Goal: Information Seeking & Learning: Learn about a topic

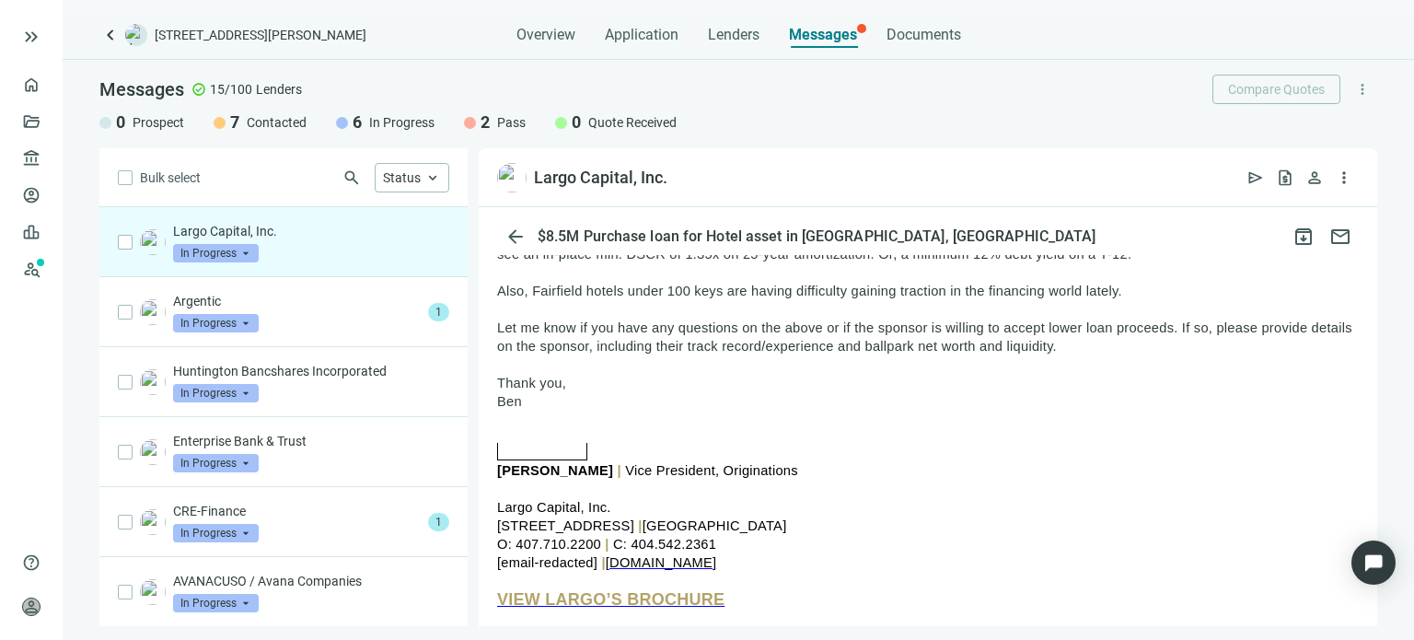
scroll to position [460, 0]
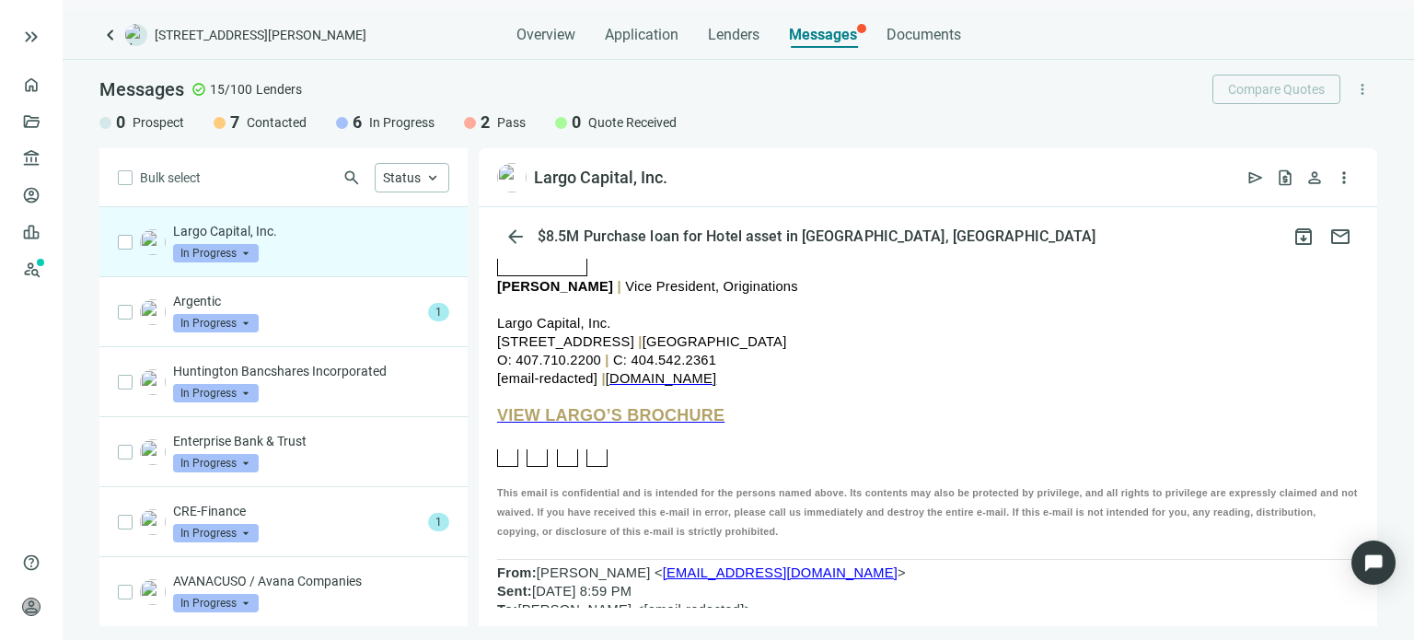
click at [609, 424] on span "VIEW LARGO’S BROCHURE" at bounding box center [610, 415] width 227 height 18
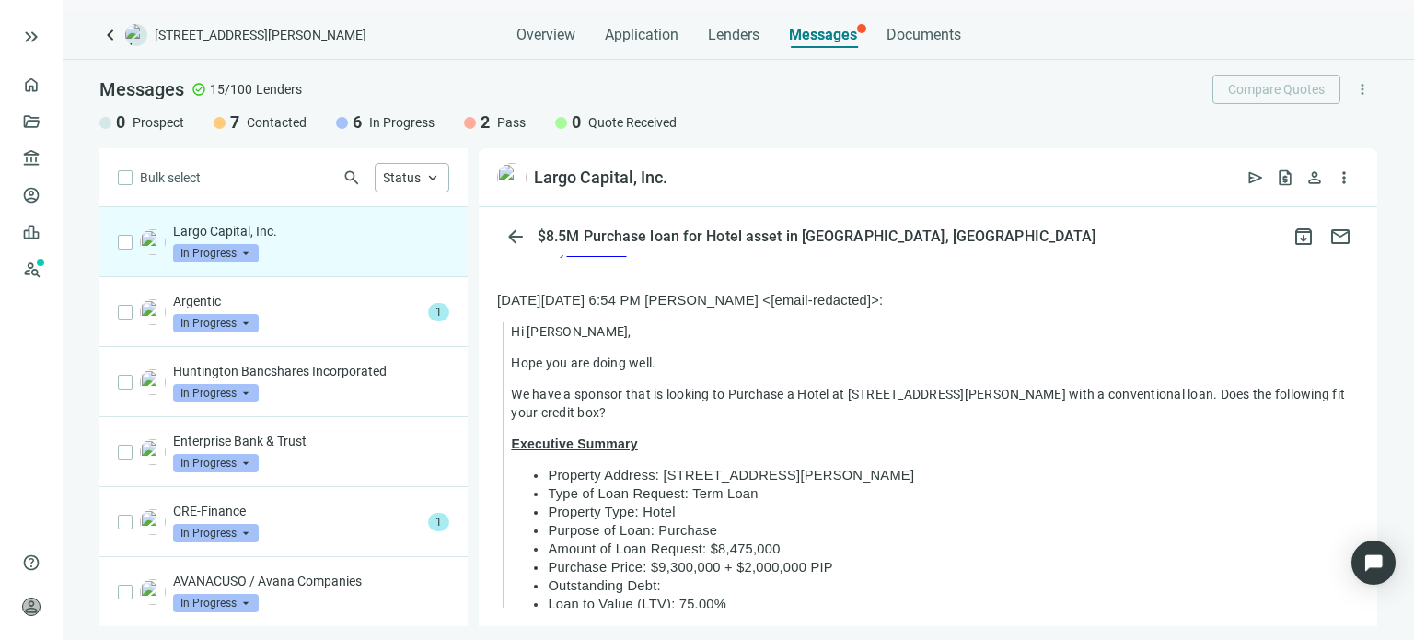
scroll to position [1104, 0]
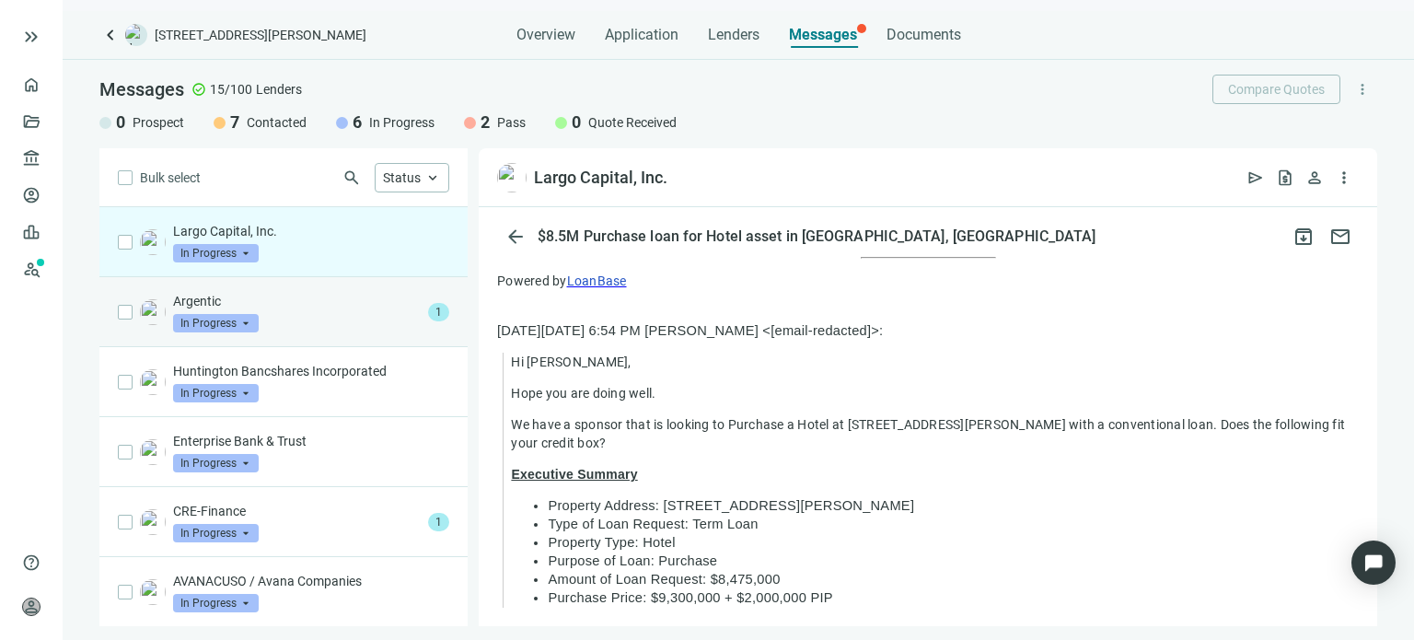
click at [428, 308] on span "1" at bounding box center [438, 312] width 21 height 18
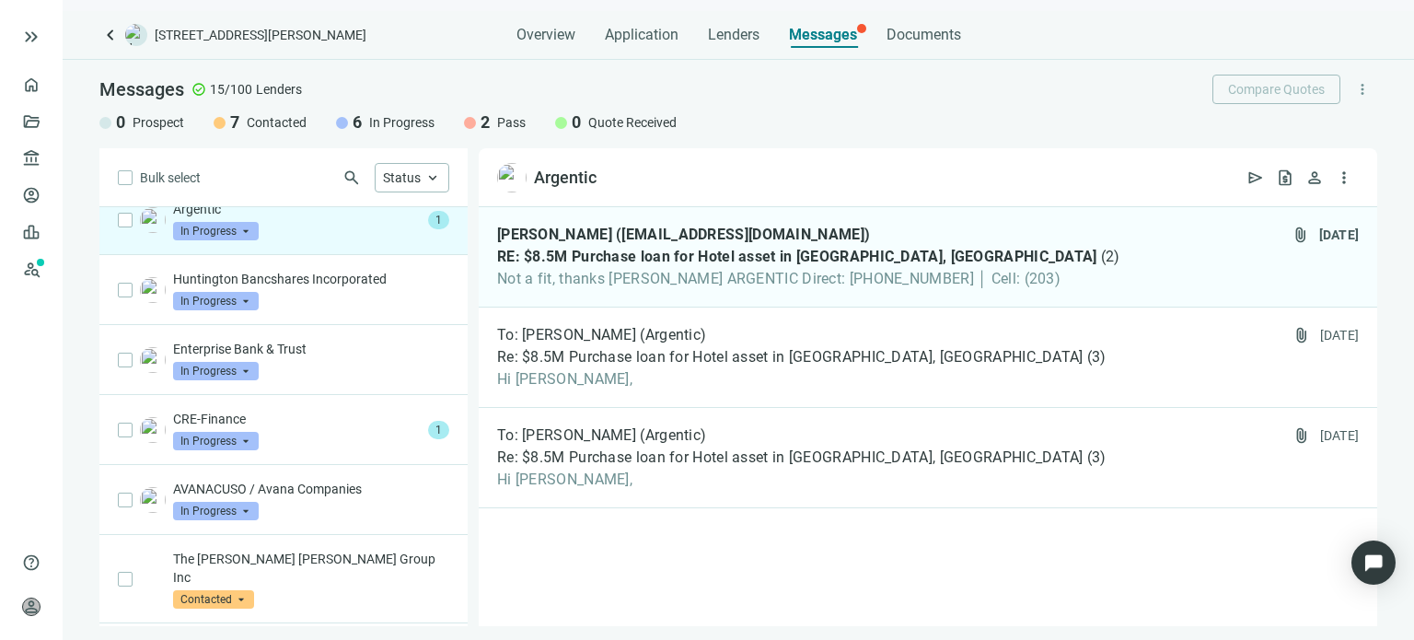
scroll to position [184, 0]
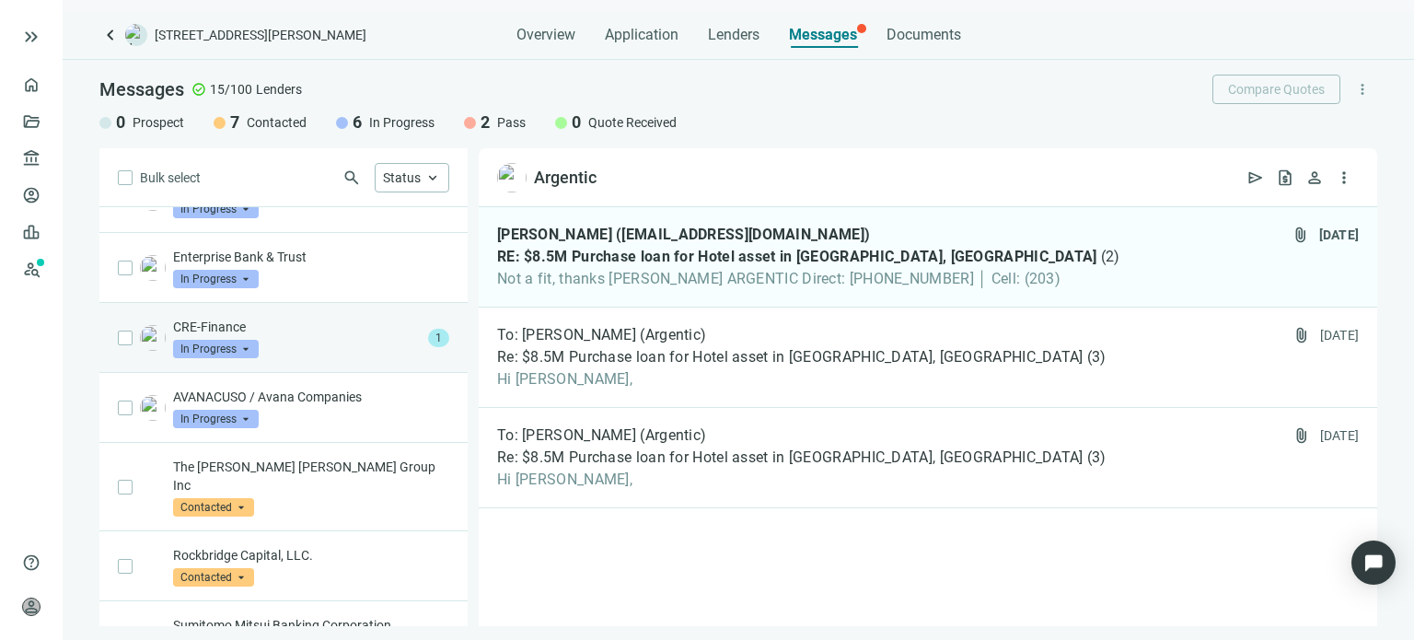
click at [428, 334] on span "1" at bounding box center [438, 338] width 21 height 18
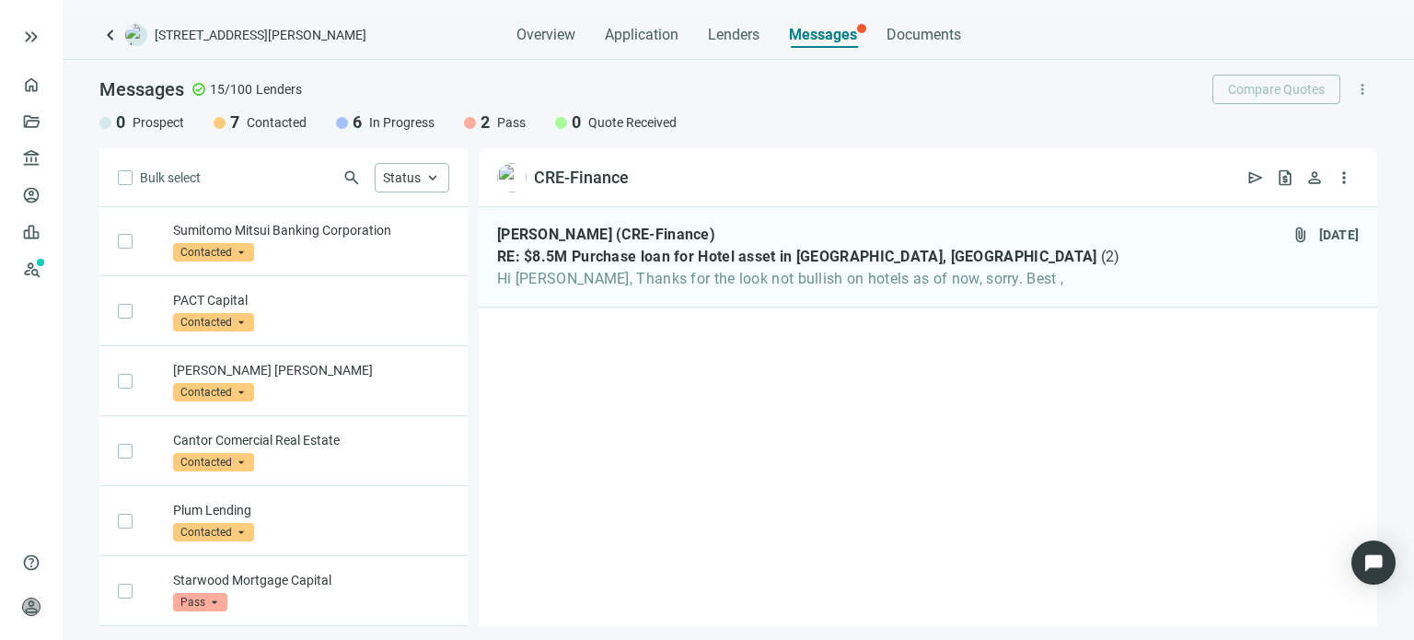
scroll to position [627, 0]
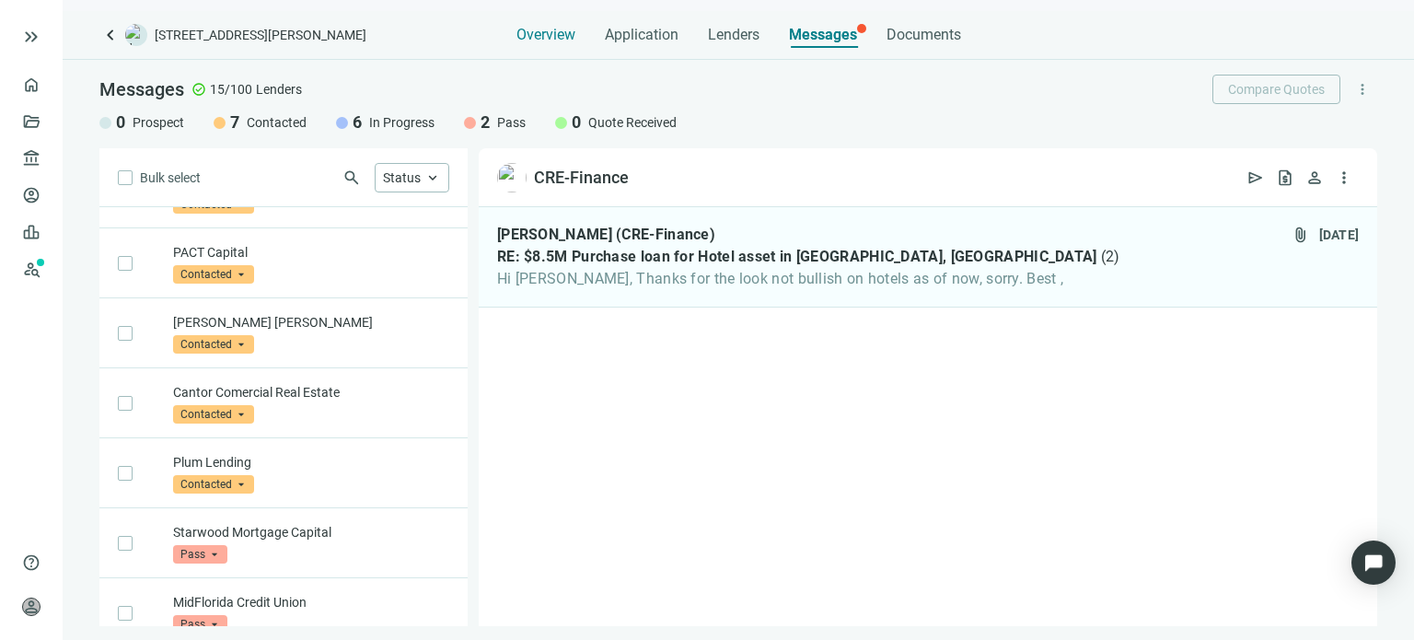
click at [516, 37] on span "Overview" at bounding box center [545, 35] width 59 height 18
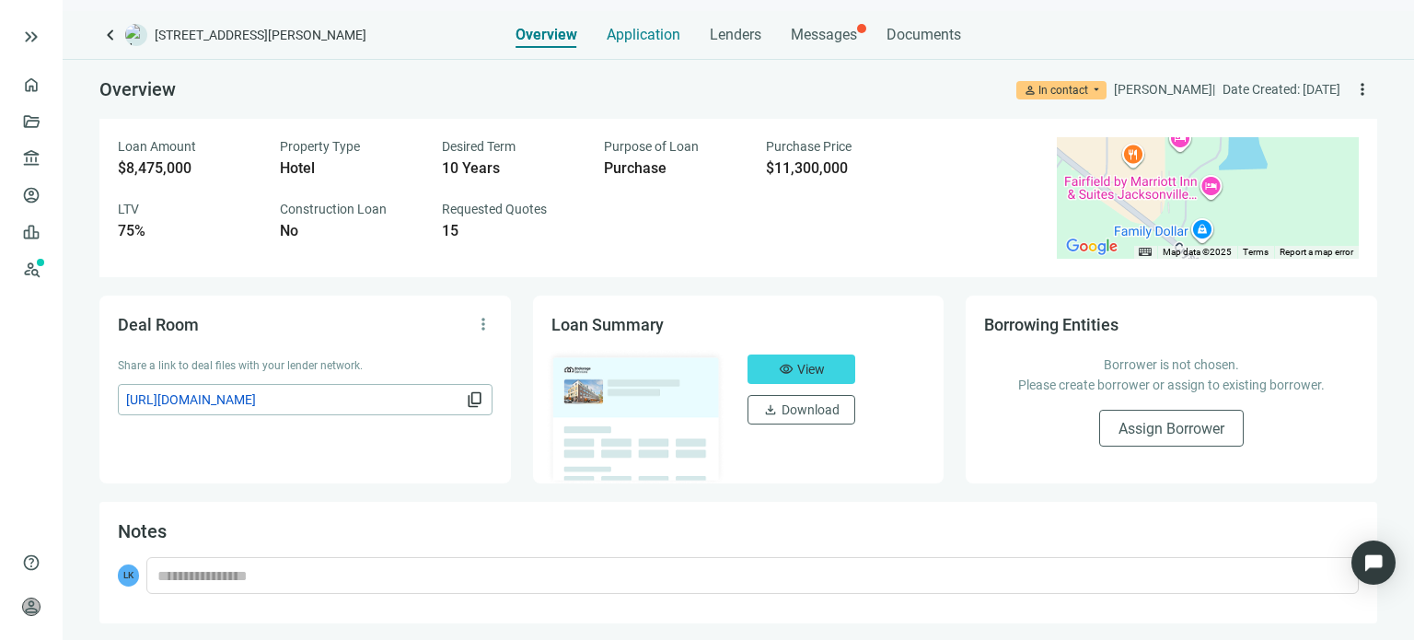
click at [622, 40] on span "Application" at bounding box center [644, 35] width 74 height 18
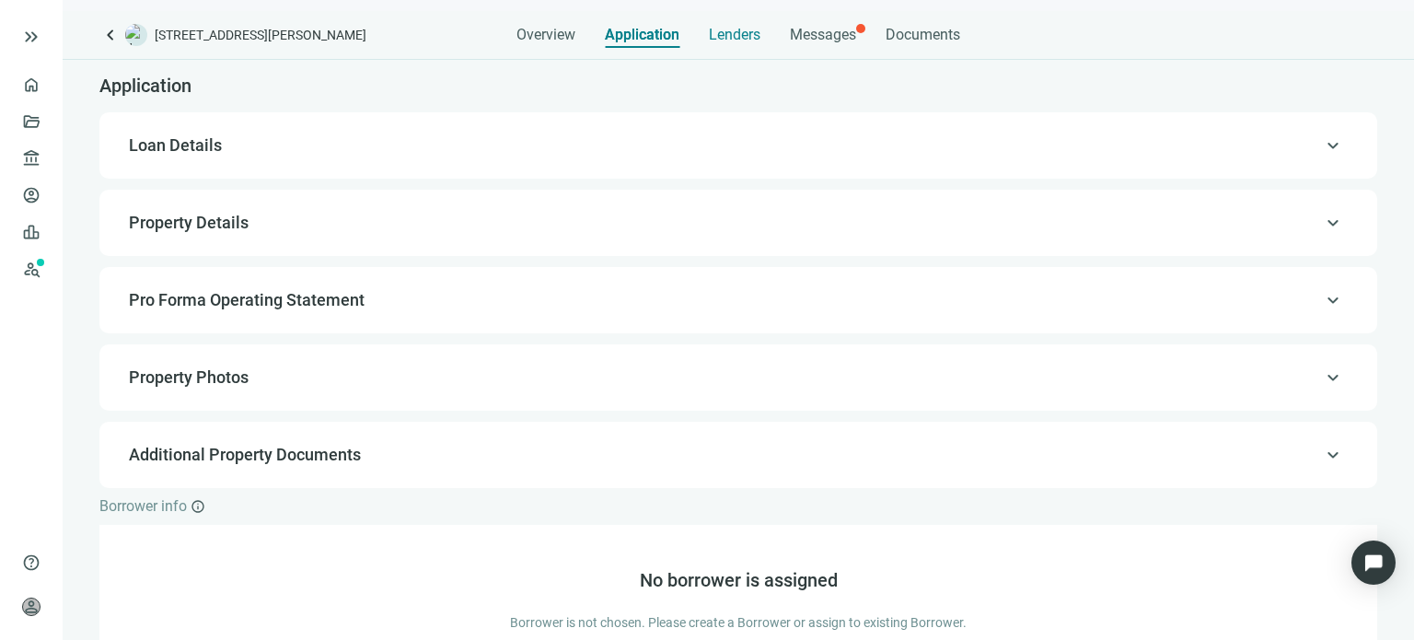
click at [709, 39] on span "Lenders" at bounding box center [735, 35] width 52 height 18
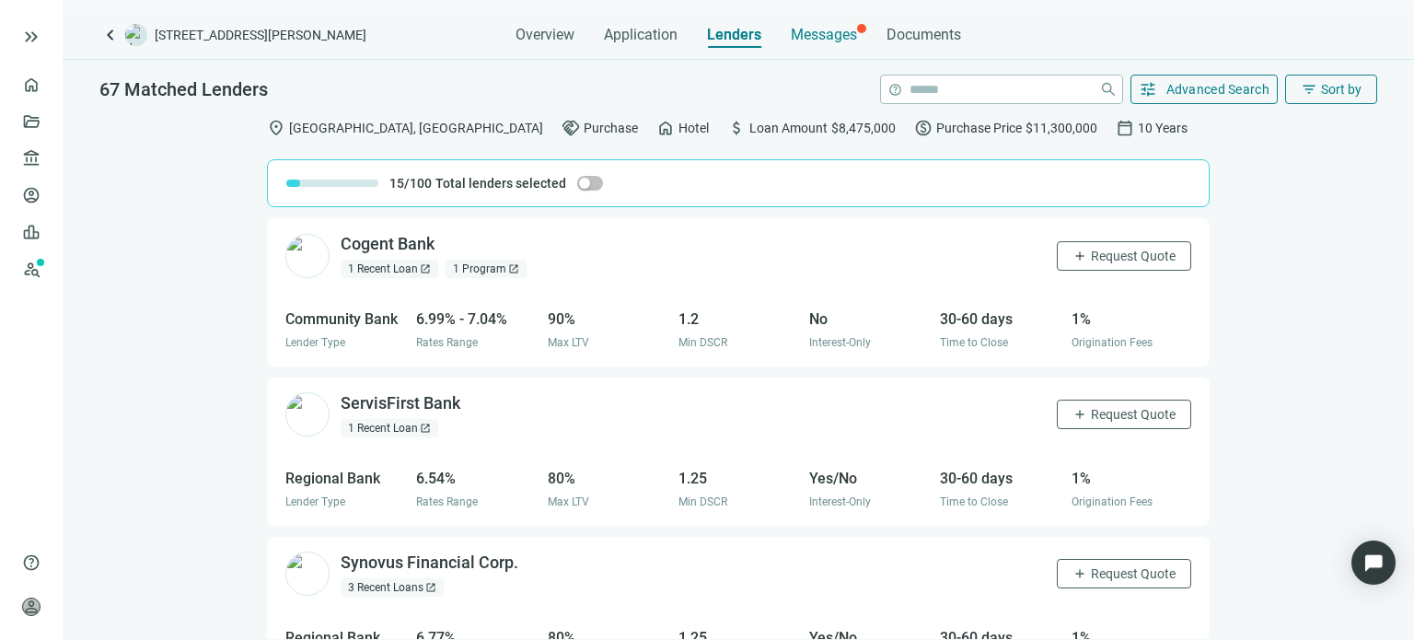
click at [807, 39] on span "Messages" at bounding box center [824, 34] width 66 height 17
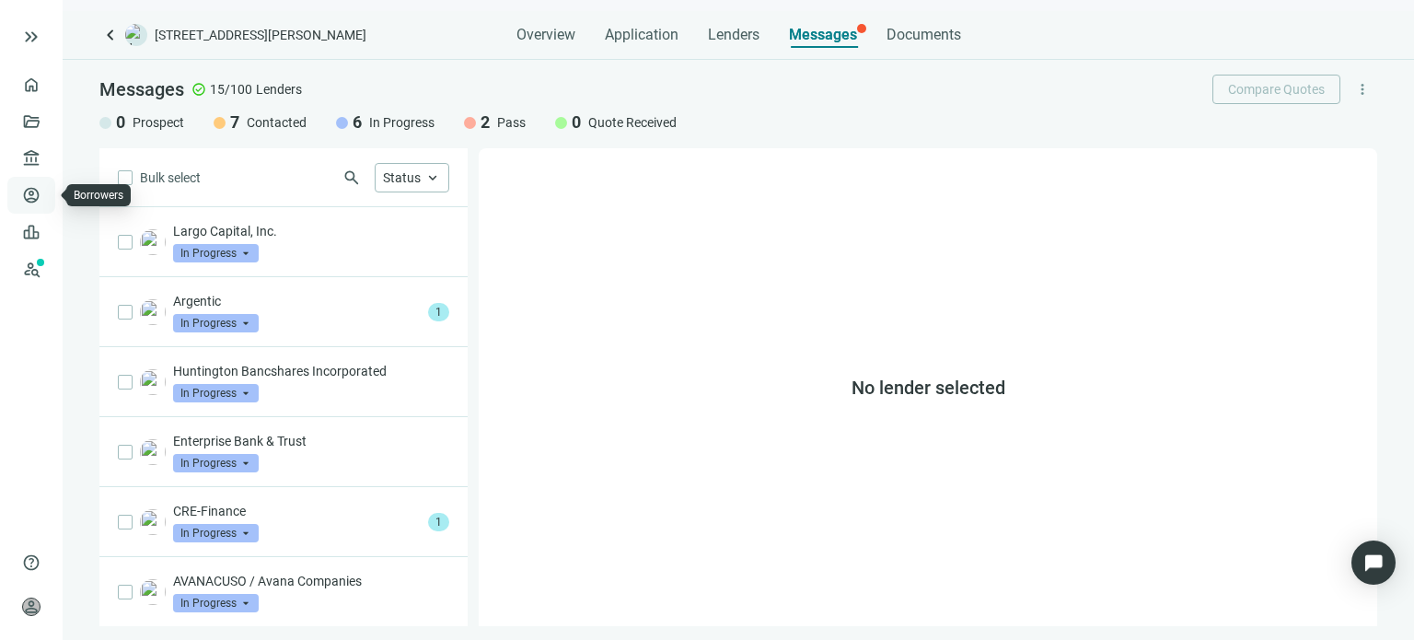
click at [46, 202] on link "Borrowers" at bounding box center [76, 195] width 60 height 15
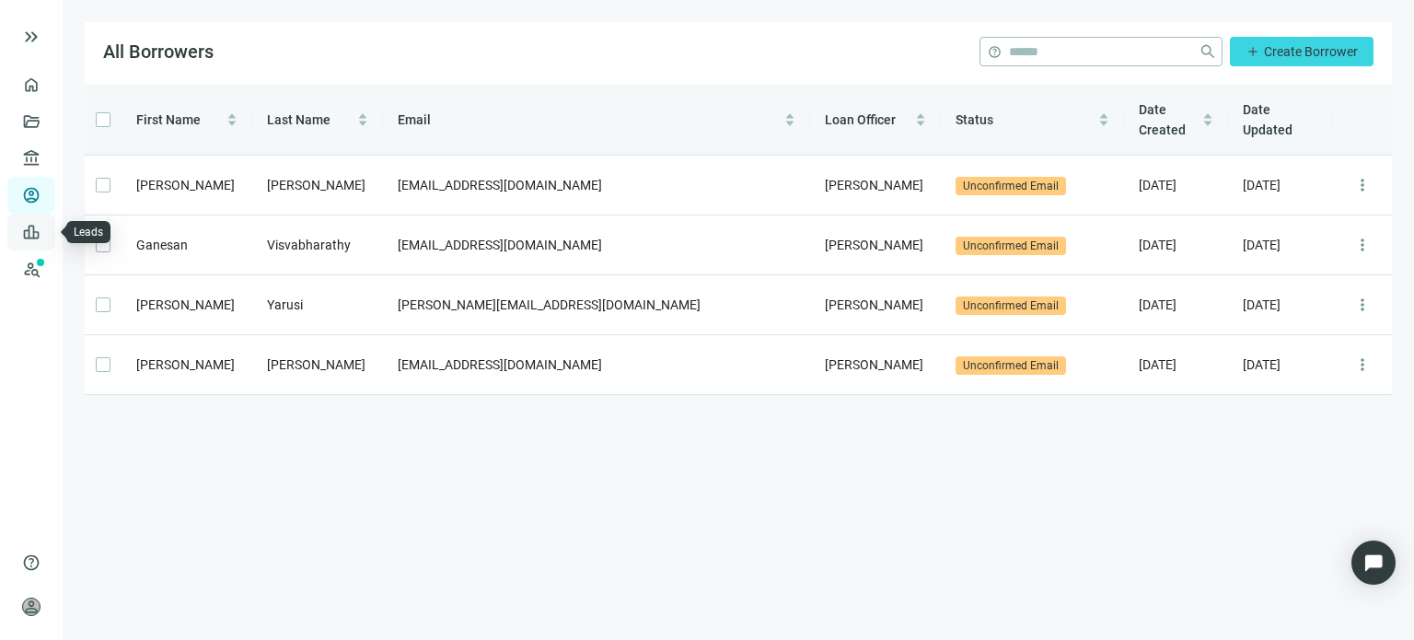
click at [46, 231] on link "Leads" at bounding box center [64, 232] width 36 height 15
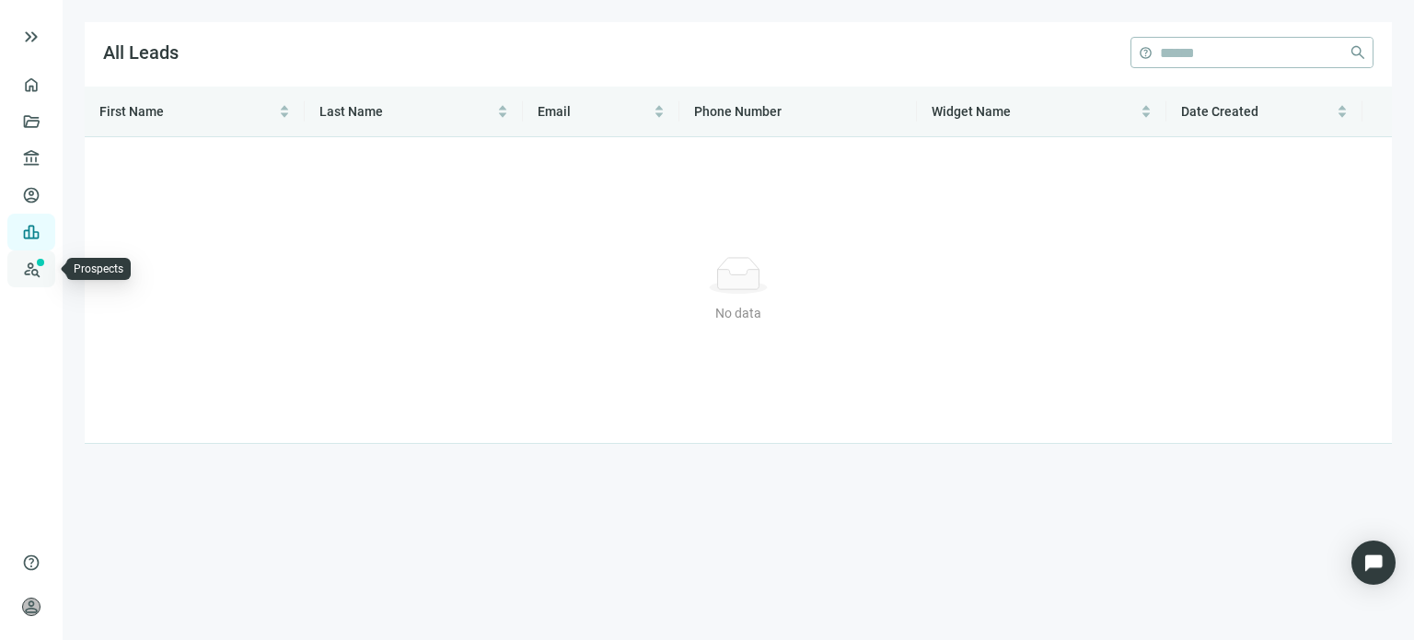
click at [46, 264] on link "Prospects New" at bounding box center [75, 268] width 59 height 37
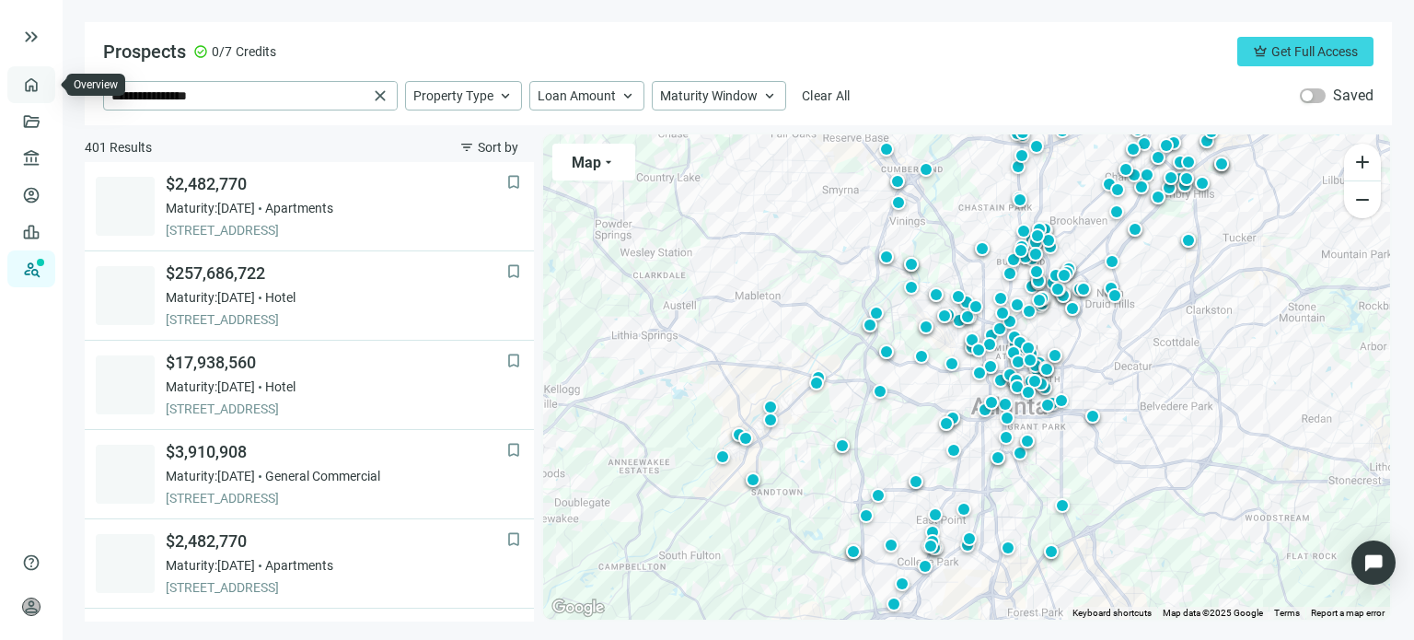
click at [46, 84] on link "Overview" at bounding box center [73, 84] width 54 height 15
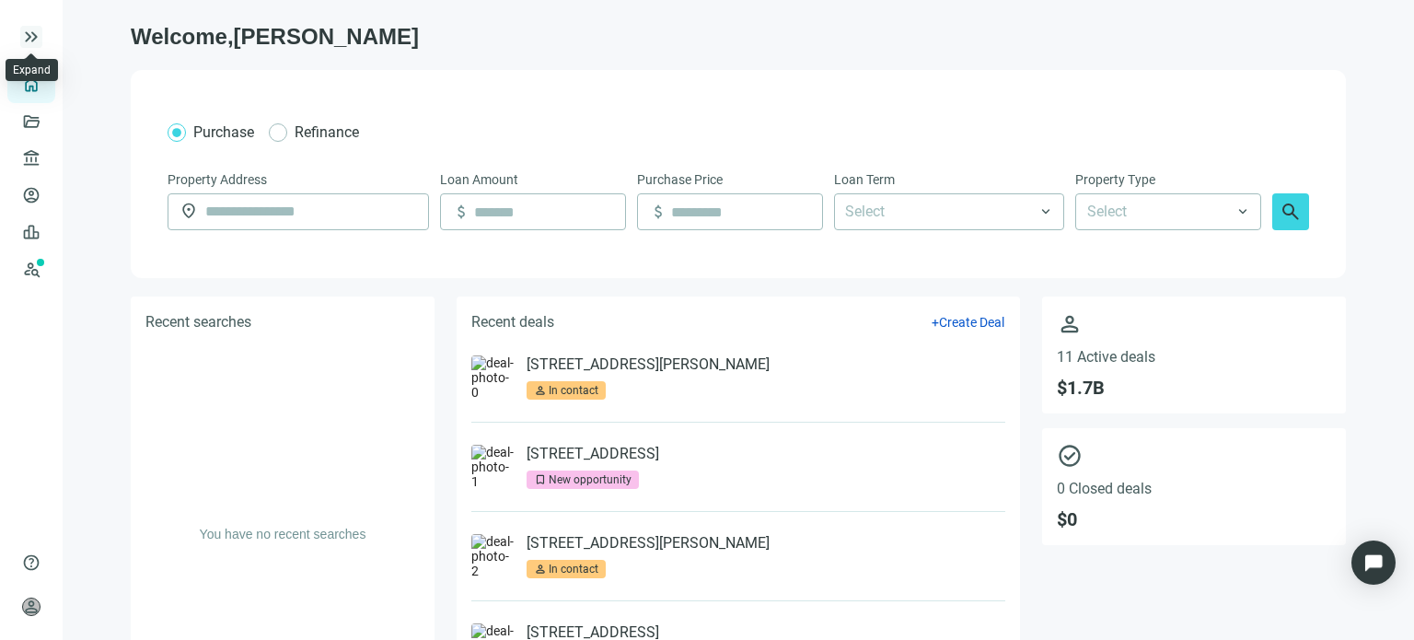
click at [32, 43] on span "keyboard_double_arrow_right" at bounding box center [31, 37] width 22 height 22
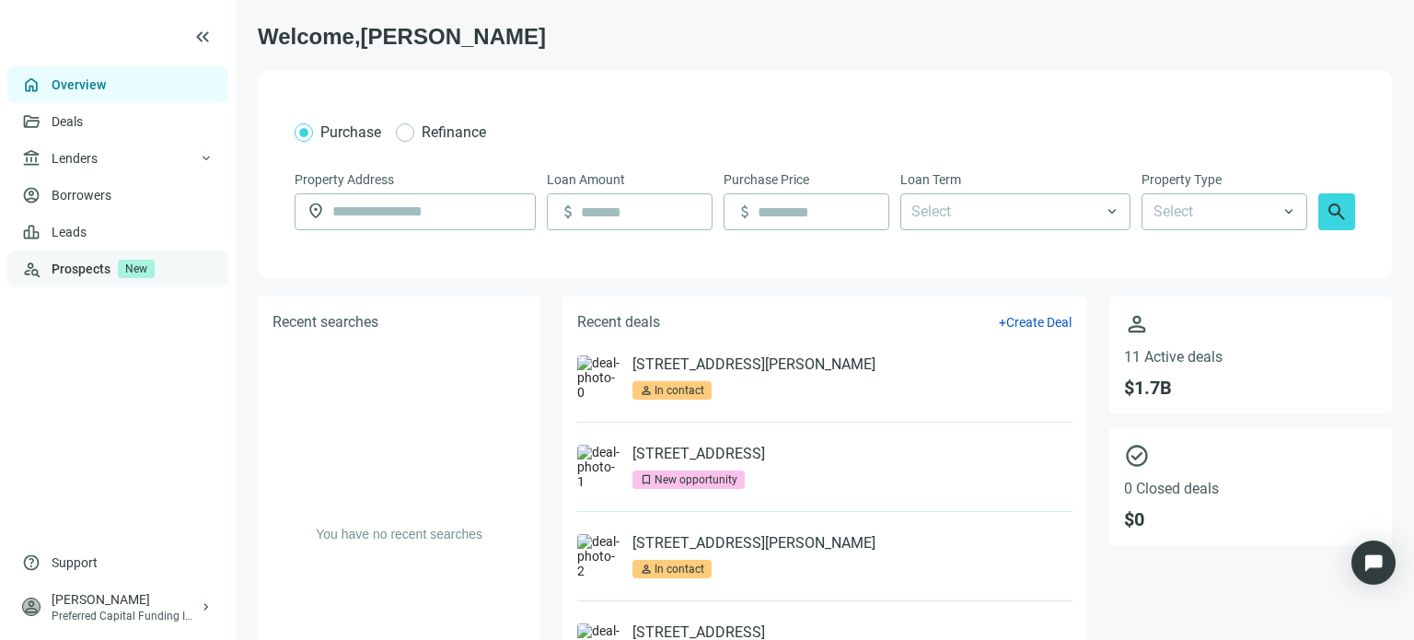
click at [68, 266] on link "Prospects New" at bounding box center [133, 268] width 162 height 37
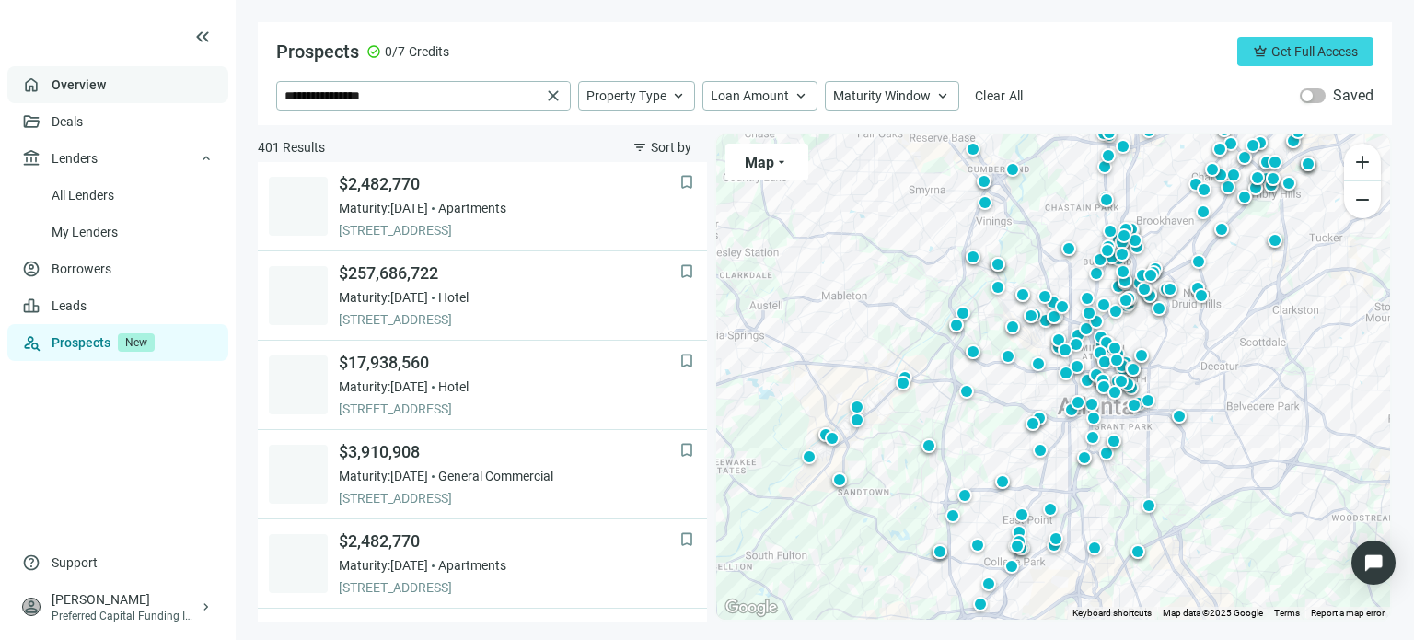
click at [82, 92] on link "Overview" at bounding box center [79, 84] width 54 height 15
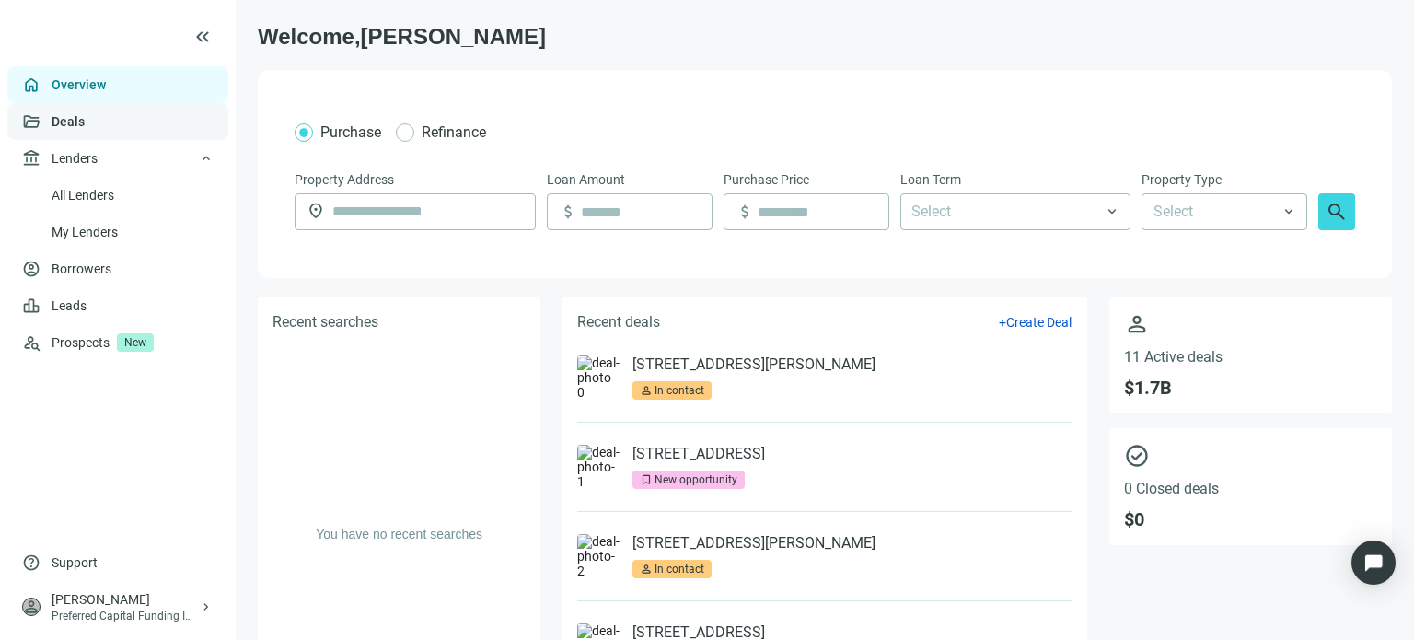
click at [61, 125] on link "Deals" at bounding box center [68, 121] width 33 height 15
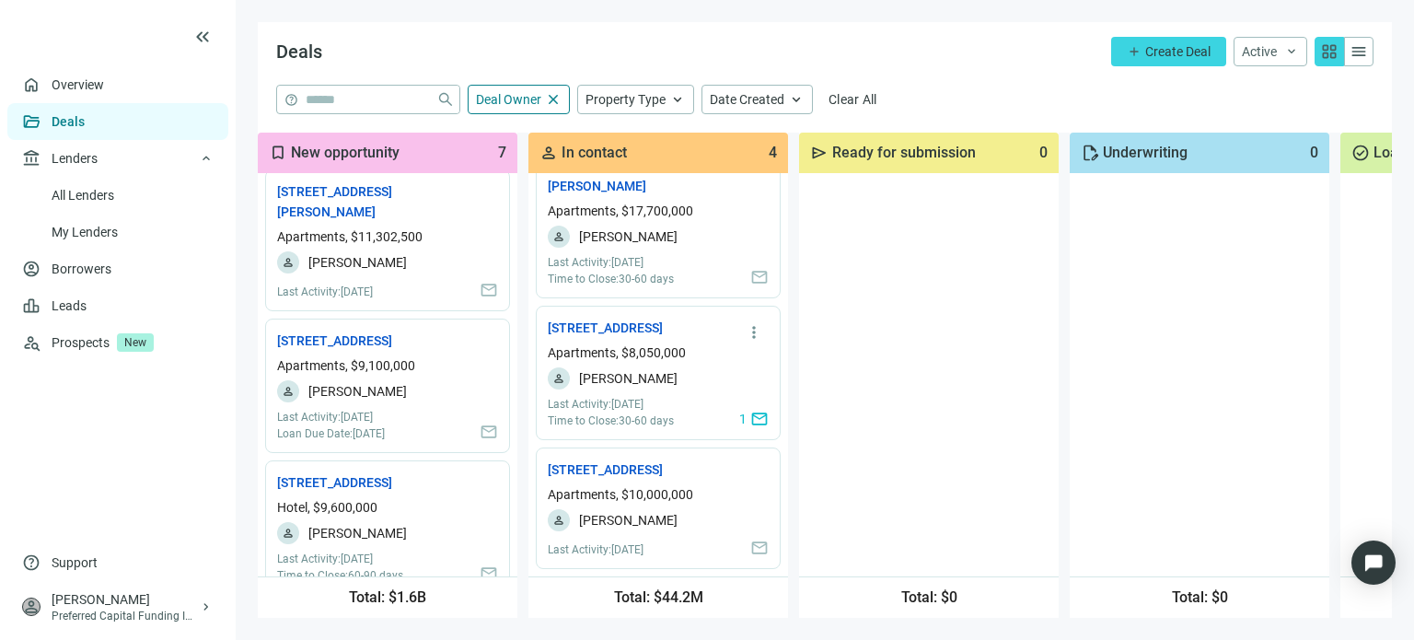
scroll to position [211, 0]
click at [574, 459] on link "[STREET_ADDRESS] open_in_new" at bounding box center [614, 469] width 132 height 20
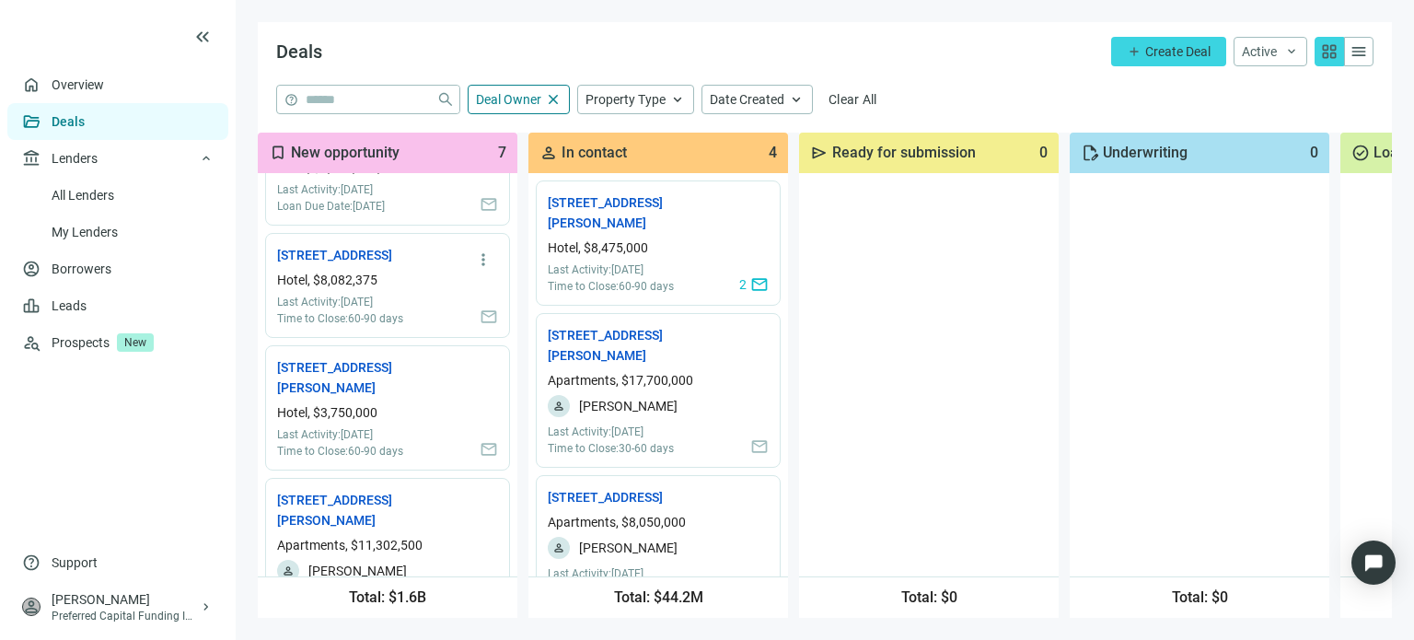
scroll to position [92, 0]
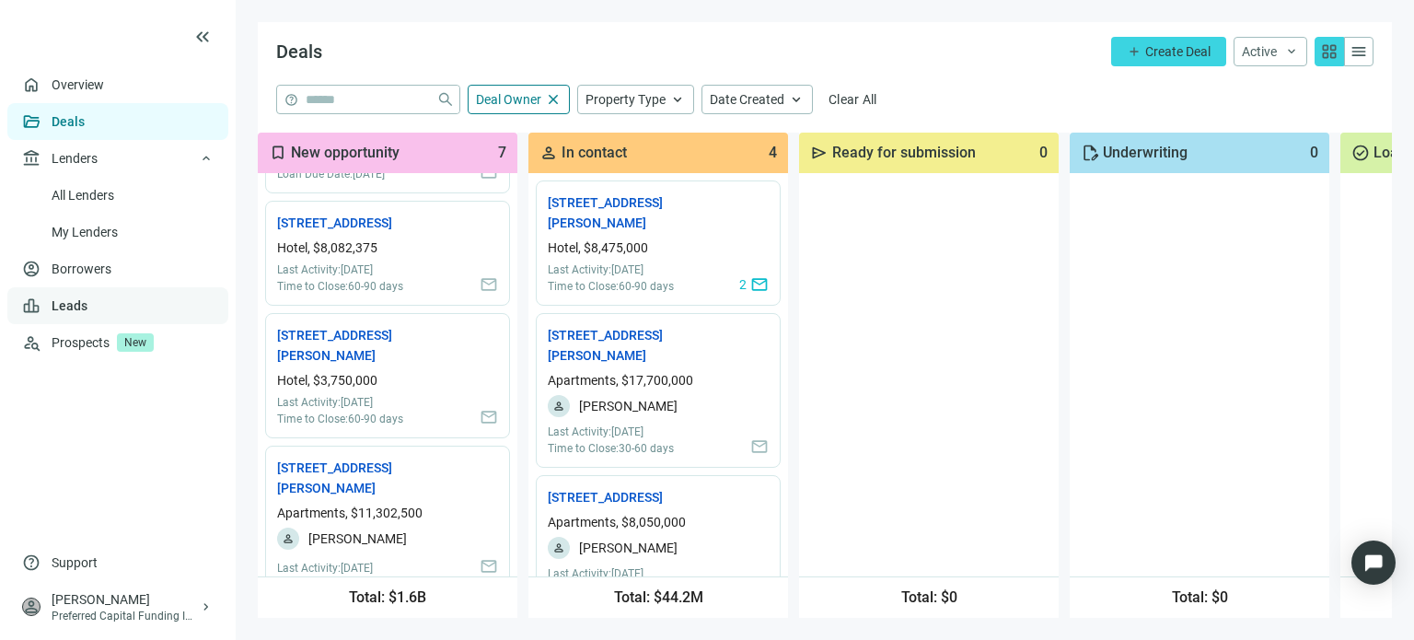
click at [66, 306] on link "Leads" at bounding box center [70, 305] width 36 height 15
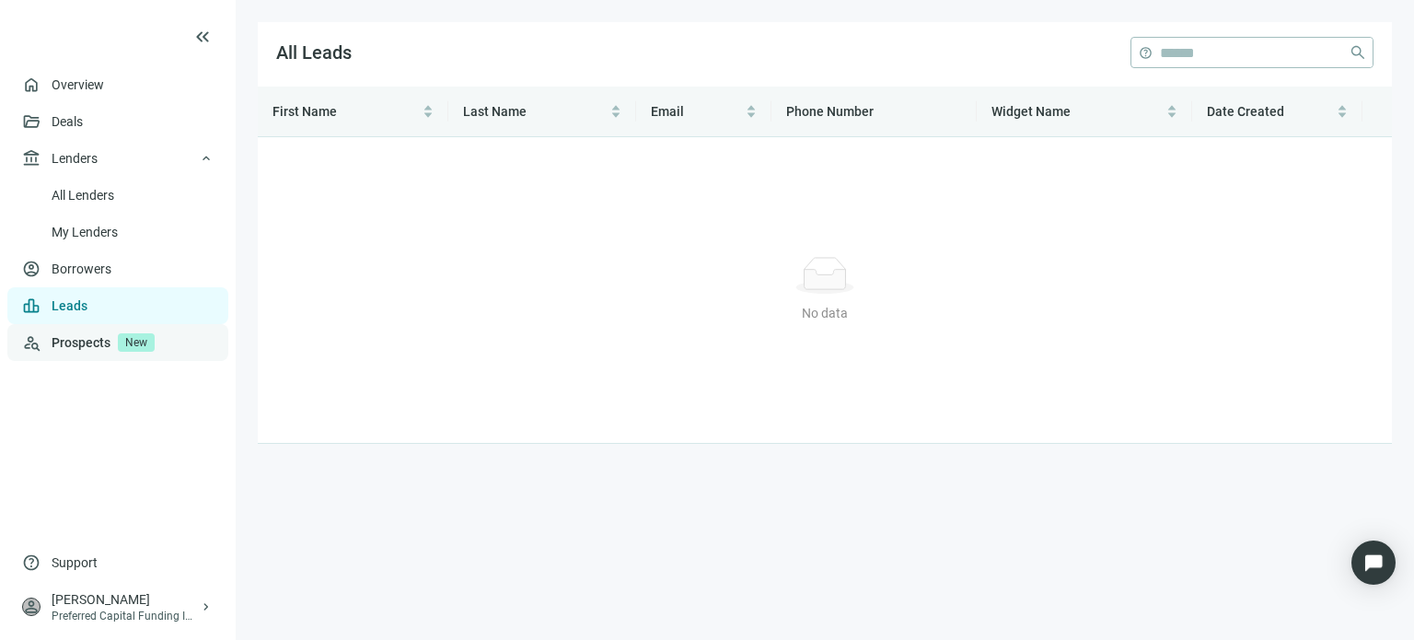
click at [70, 341] on link "Prospects New" at bounding box center [133, 342] width 162 height 37
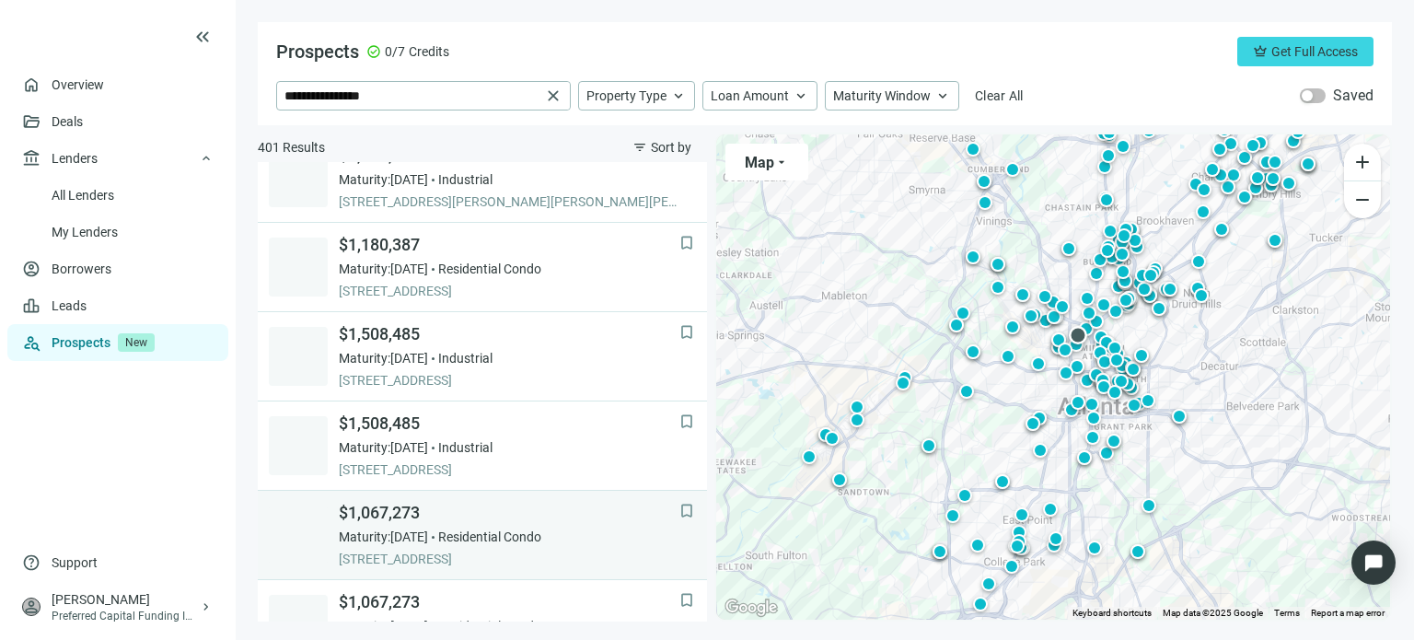
scroll to position [1373, 0]
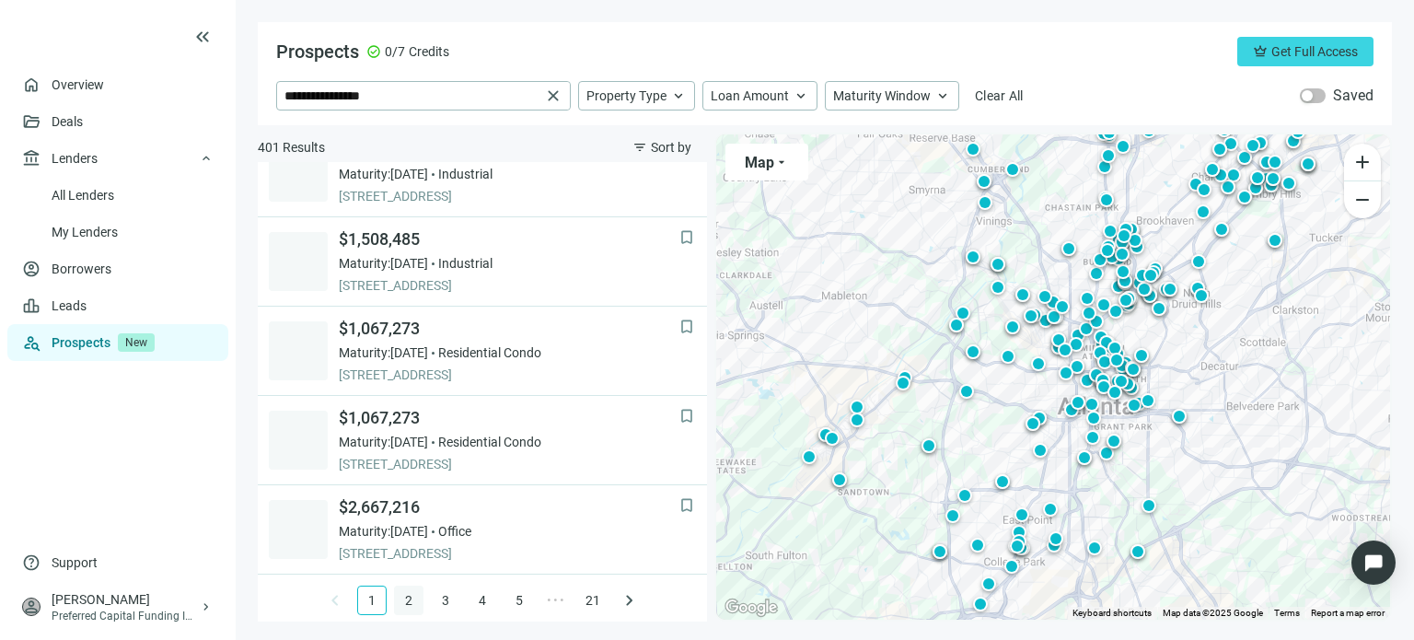
click at [402, 599] on link "2" at bounding box center [409, 600] width 28 height 28
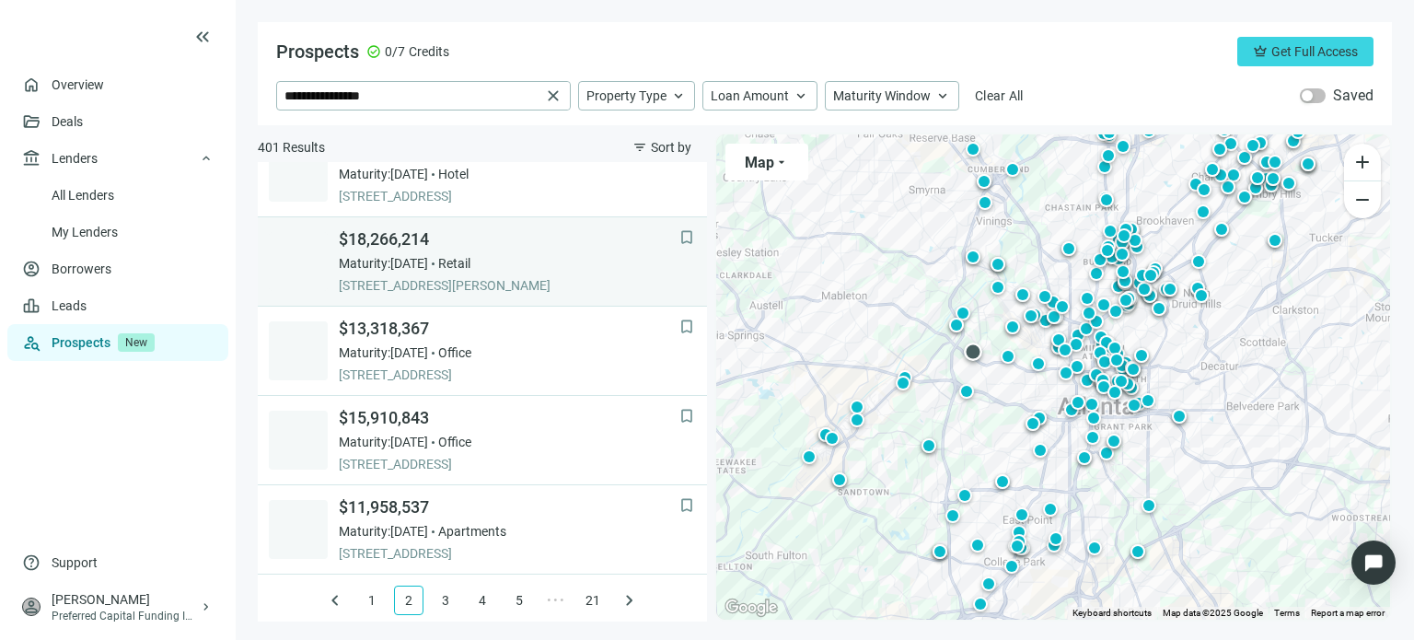
click at [411, 264] on span "Maturity: [DATE]" at bounding box center [383, 263] width 89 height 18
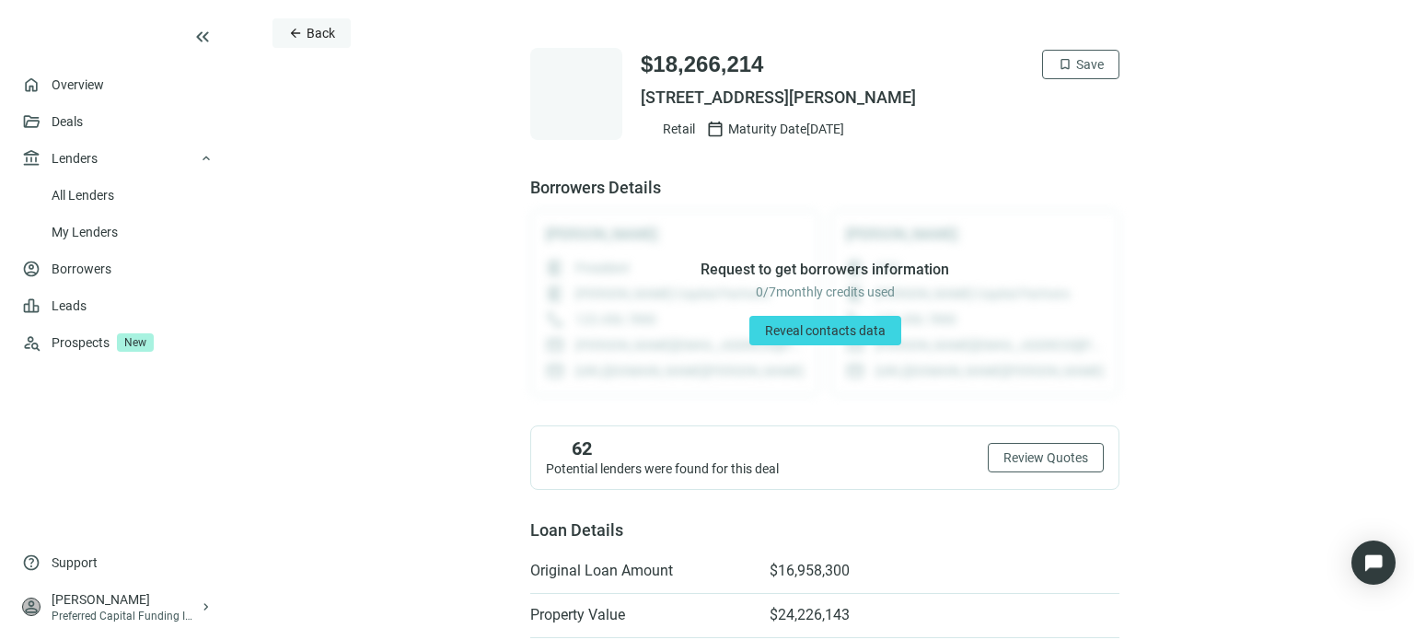
click at [291, 37] on span "arrow_back" at bounding box center [295, 33] width 15 height 15
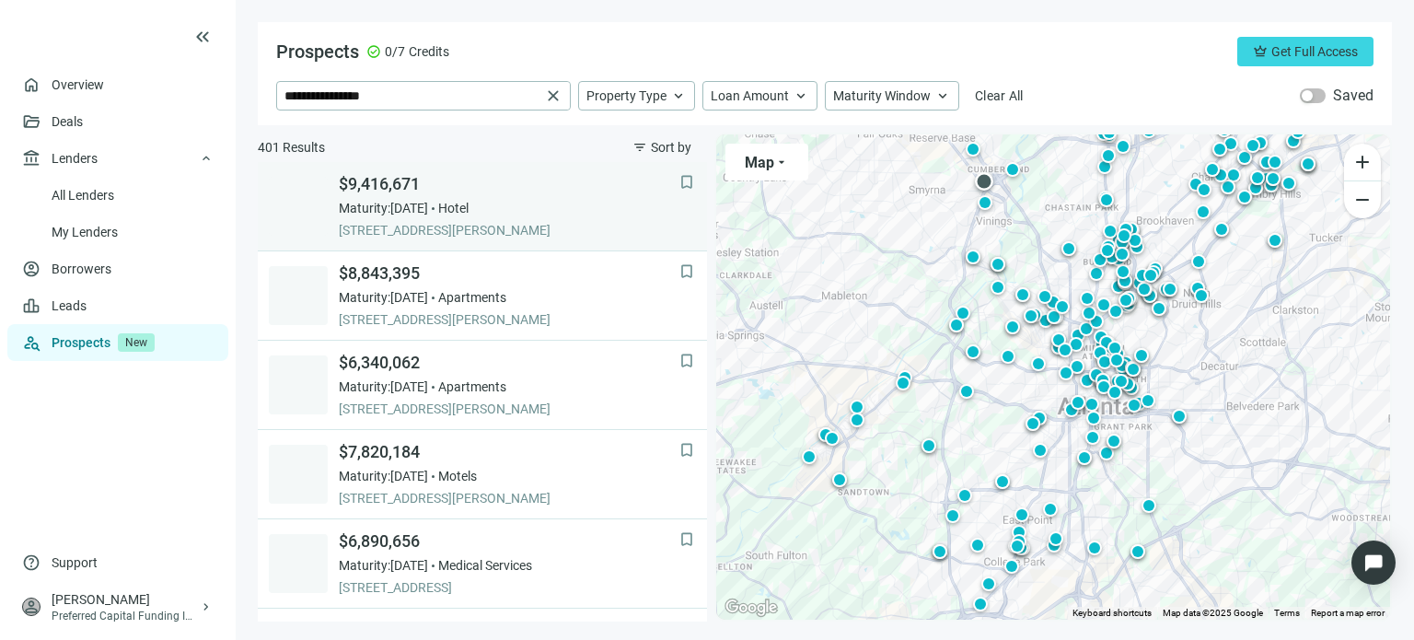
click at [378, 219] on div "$9,416,671 Maturity: [DATE] Hotel [STREET_ADDRESS][PERSON_NAME]" at bounding box center [509, 206] width 341 height 66
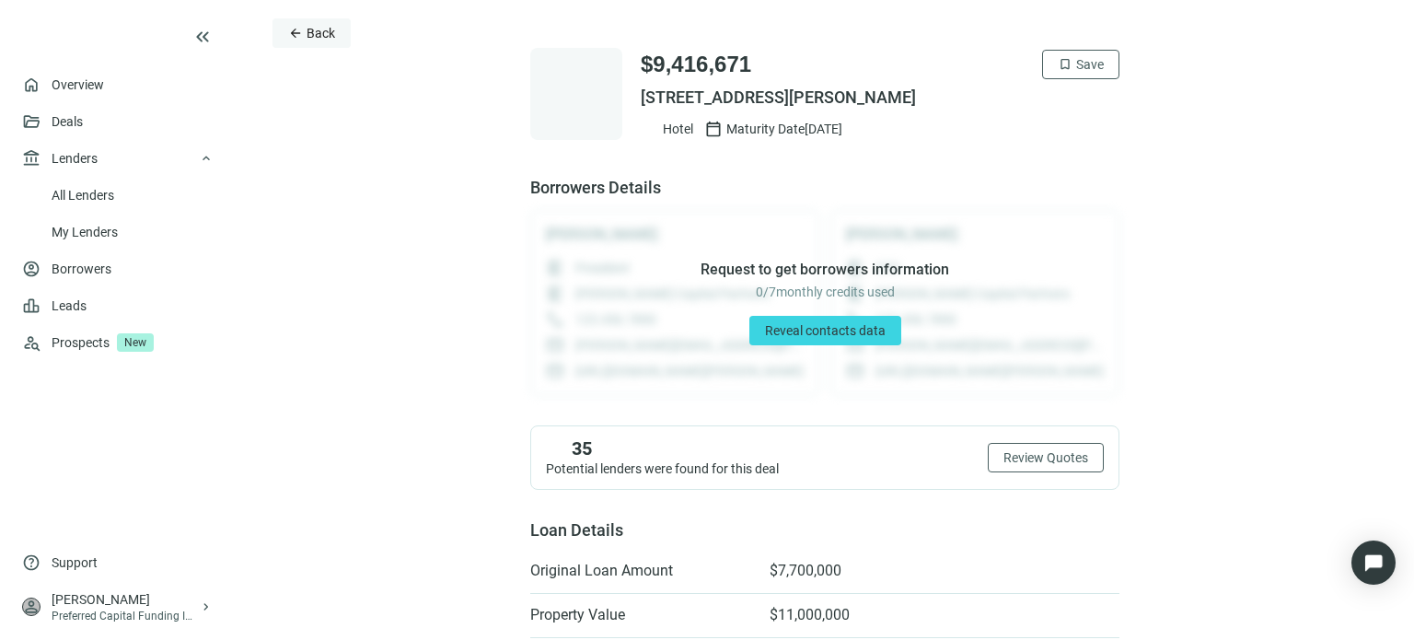
click at [299, 38] on span "arrow_back" at bounding box center [295, 33] width 15 height 15
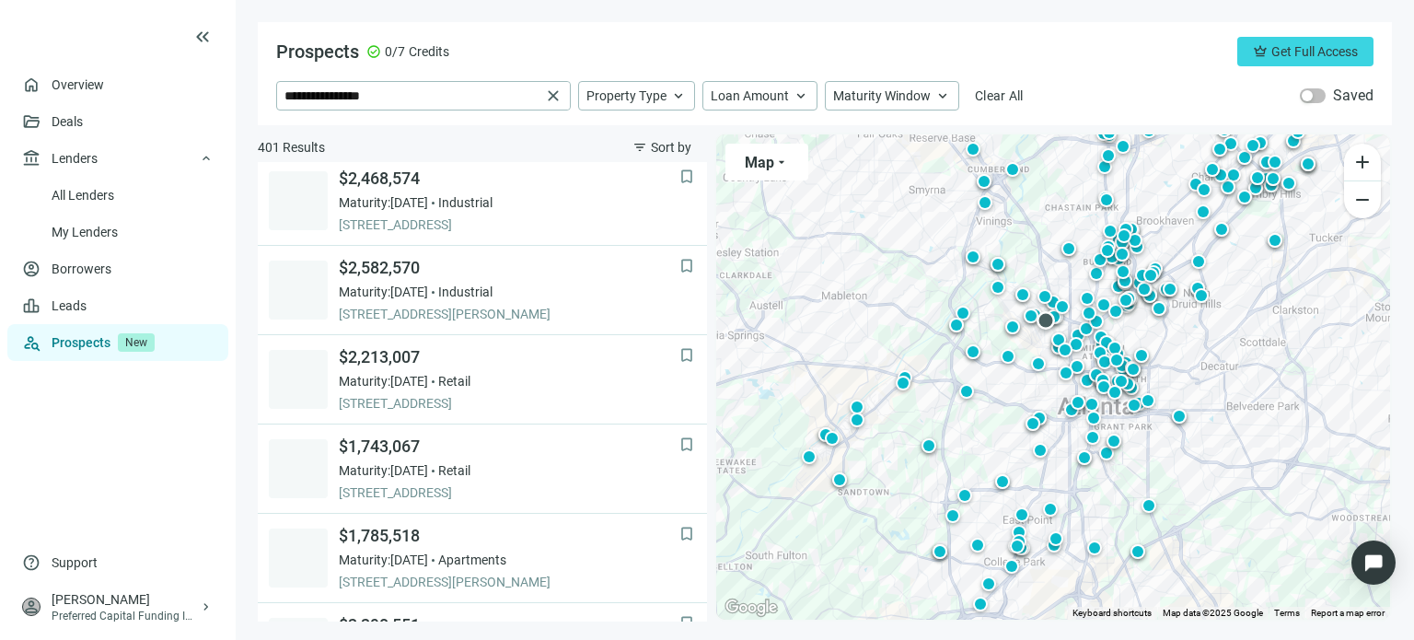
scroll to position [92, 0]
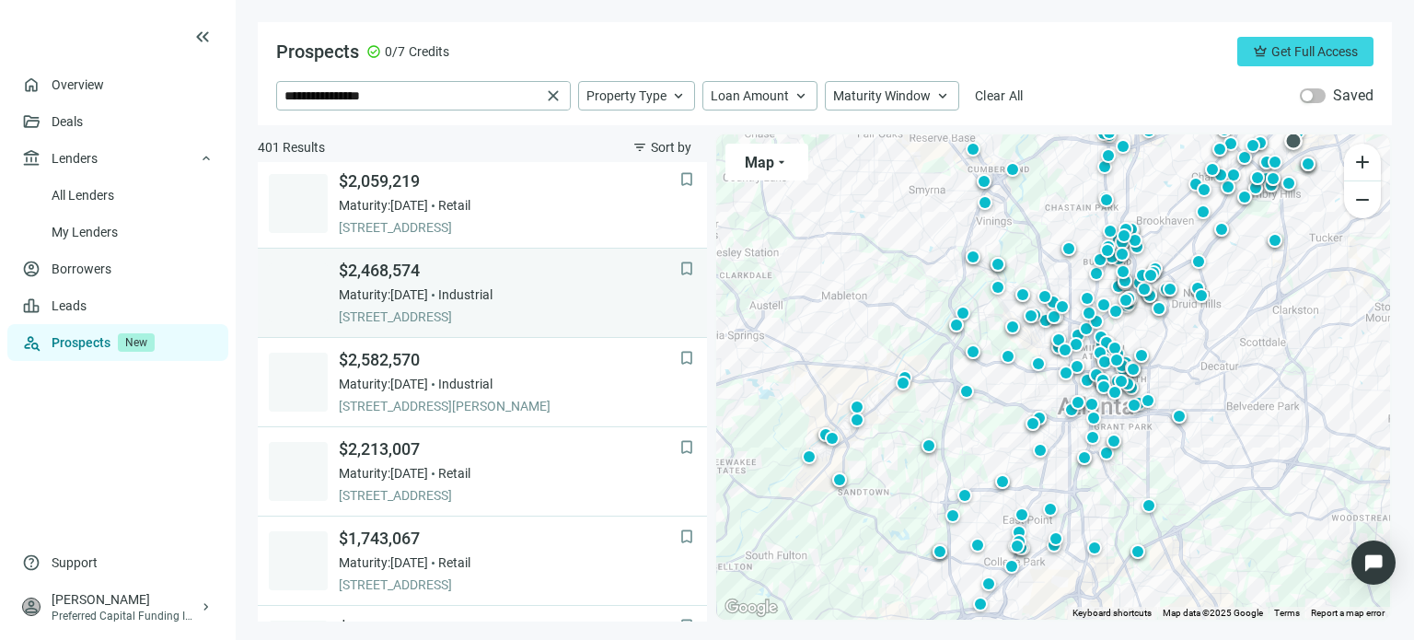
click at [414, 273] on span "$2,468,574" at bounding box center [509, 271] width 341 height 22
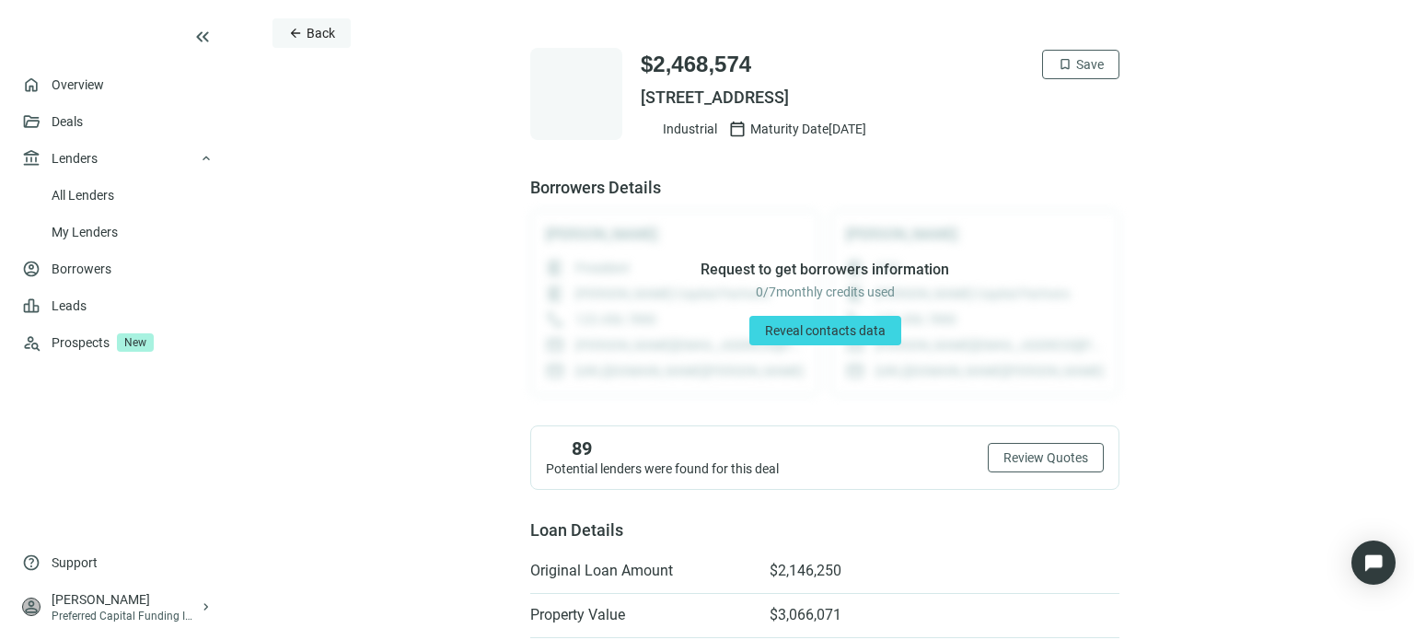
click at [286, 31] on button "arrow_back Back" at bounding box center [311, 32] width 78 height 29
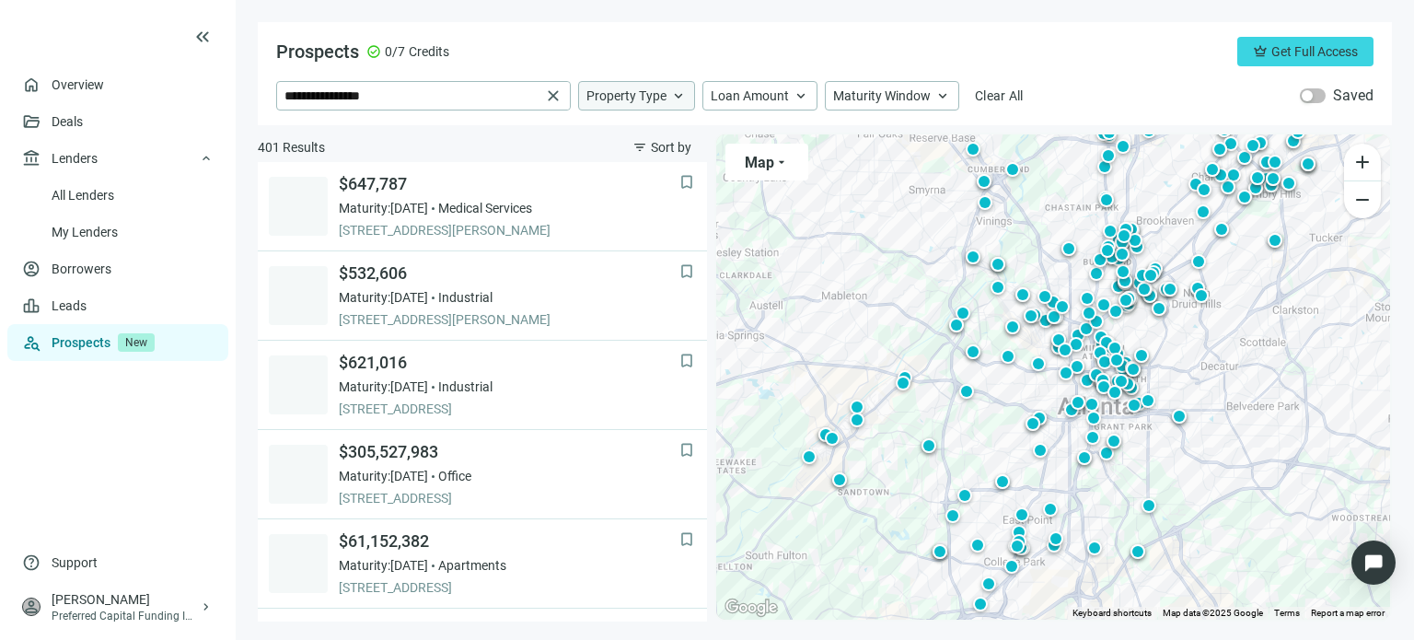
click at [629, 97] on span "Property Type" at bounding box center [626, 95] width 80 height 17
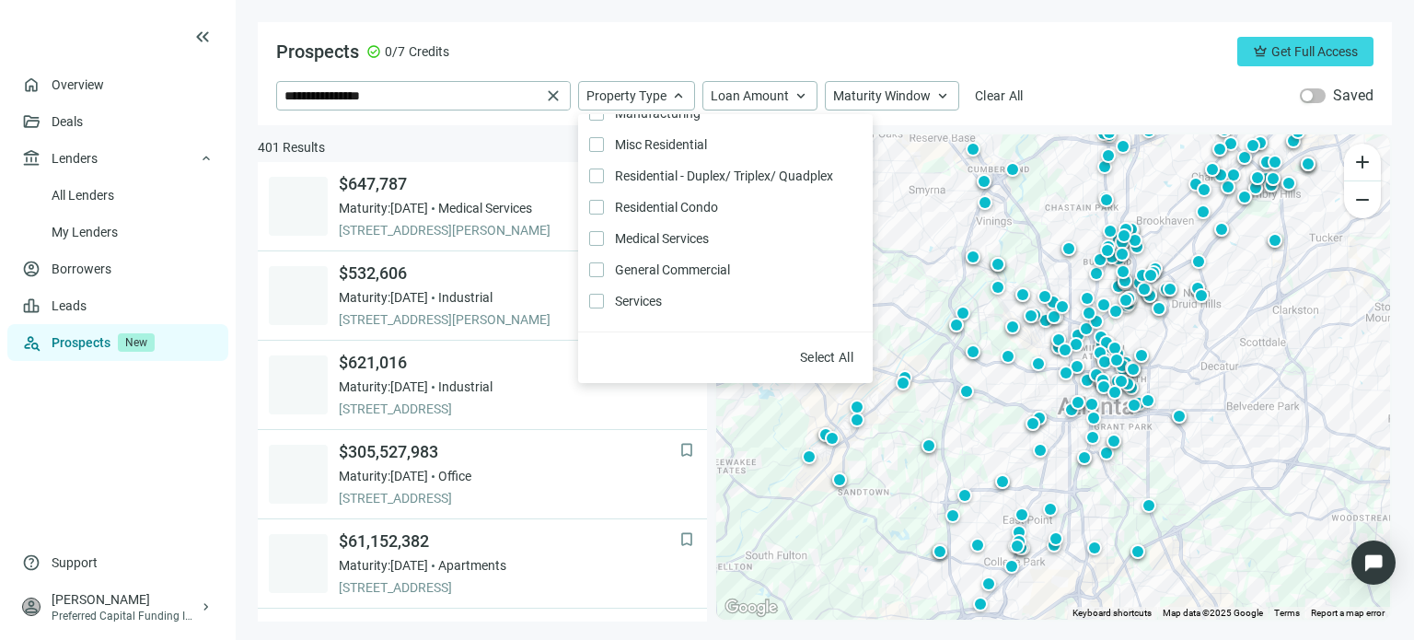
scroll to position [392, 0]
click at [79, 409] on ul "home Overview folder_open Deals account_balance Lenders keyboard_arrow_up All L…" at bounding box center [118, 305] width 236 height 478
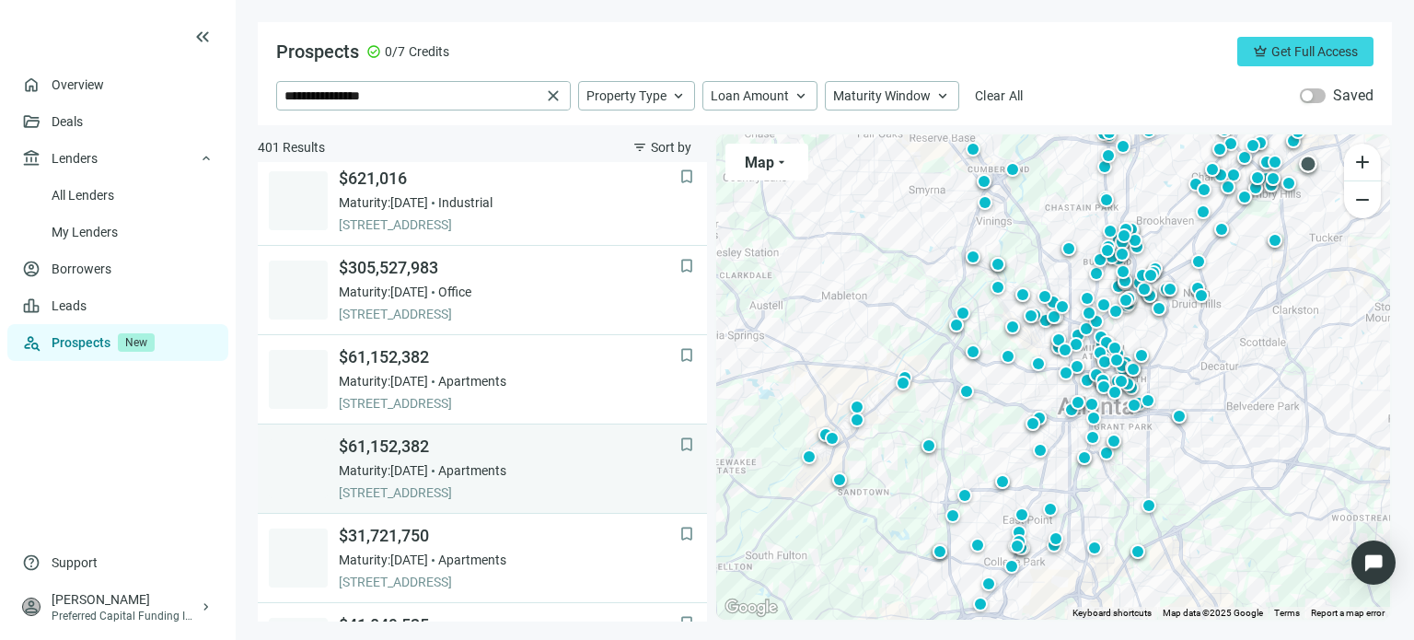
scroll to position [276, 0]
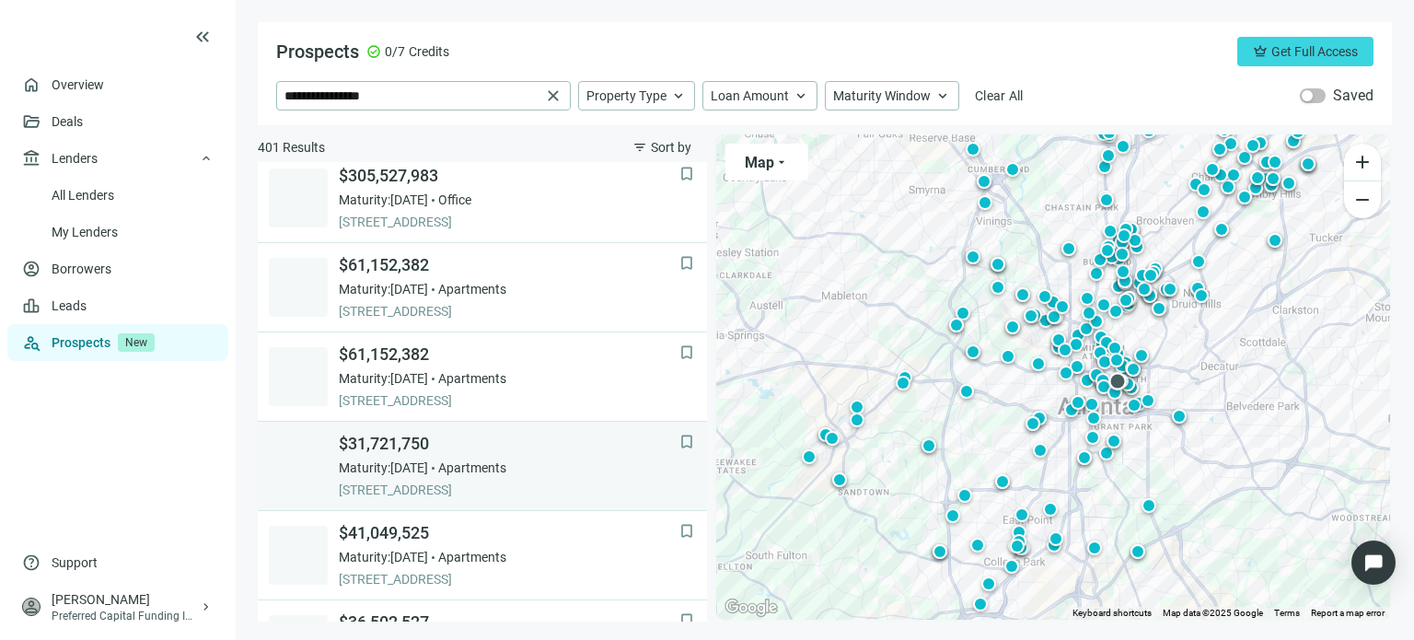
click at [387, 444] on span "$31,721,750" at bounding box center [509, 444] width 341 height 22
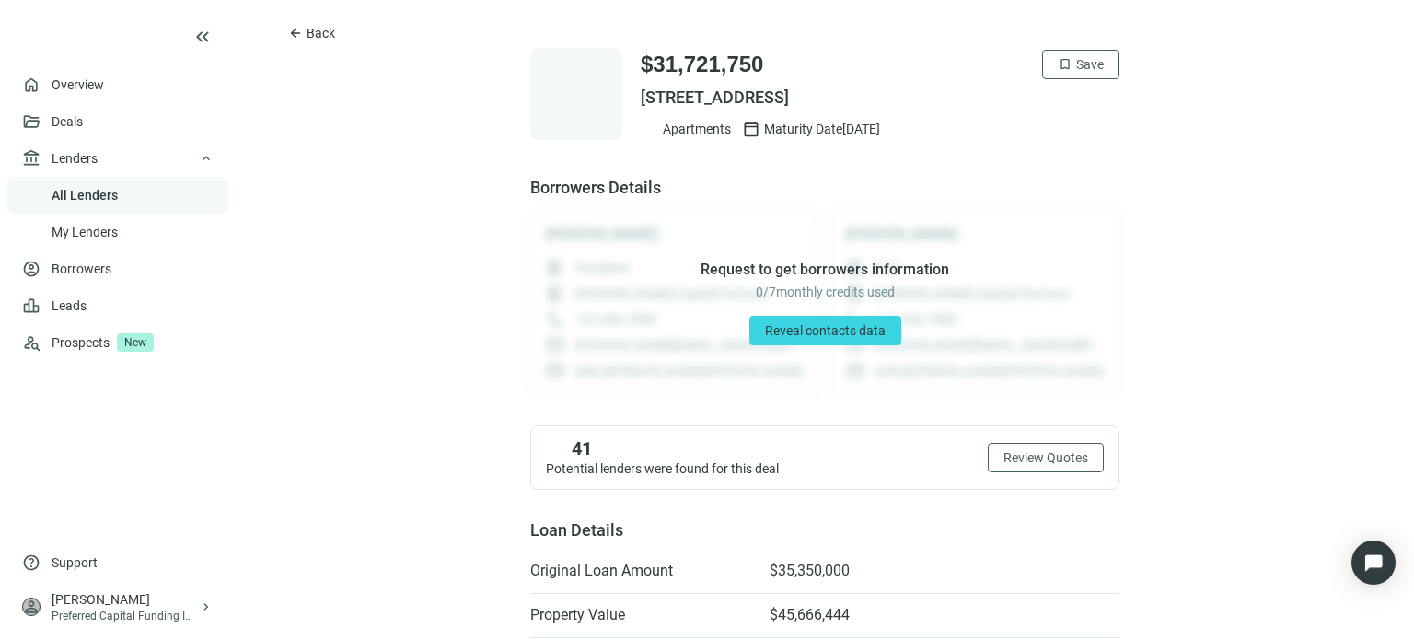
click at [66, 198] on link "All Lenders" at bounding box center [85, 195] width 66 height 15
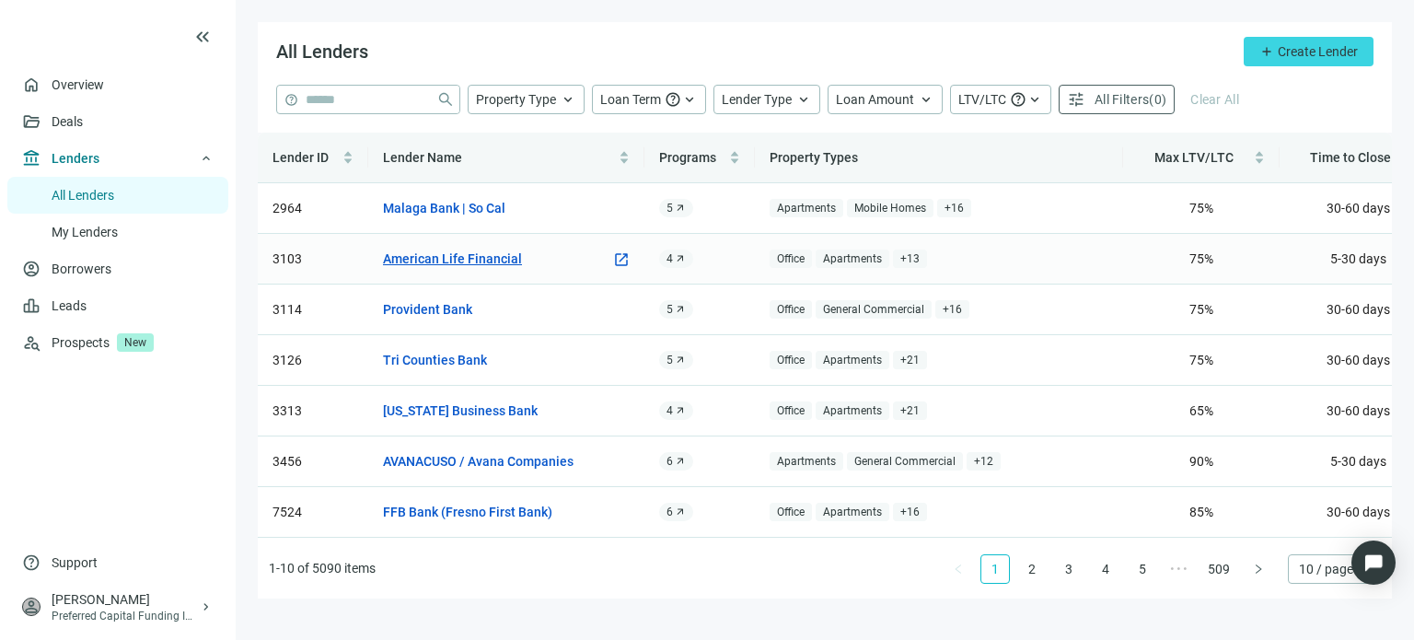
click at [411, 251] on link "American Life Financial" at bounding box center [452, 259] width 139 height 20
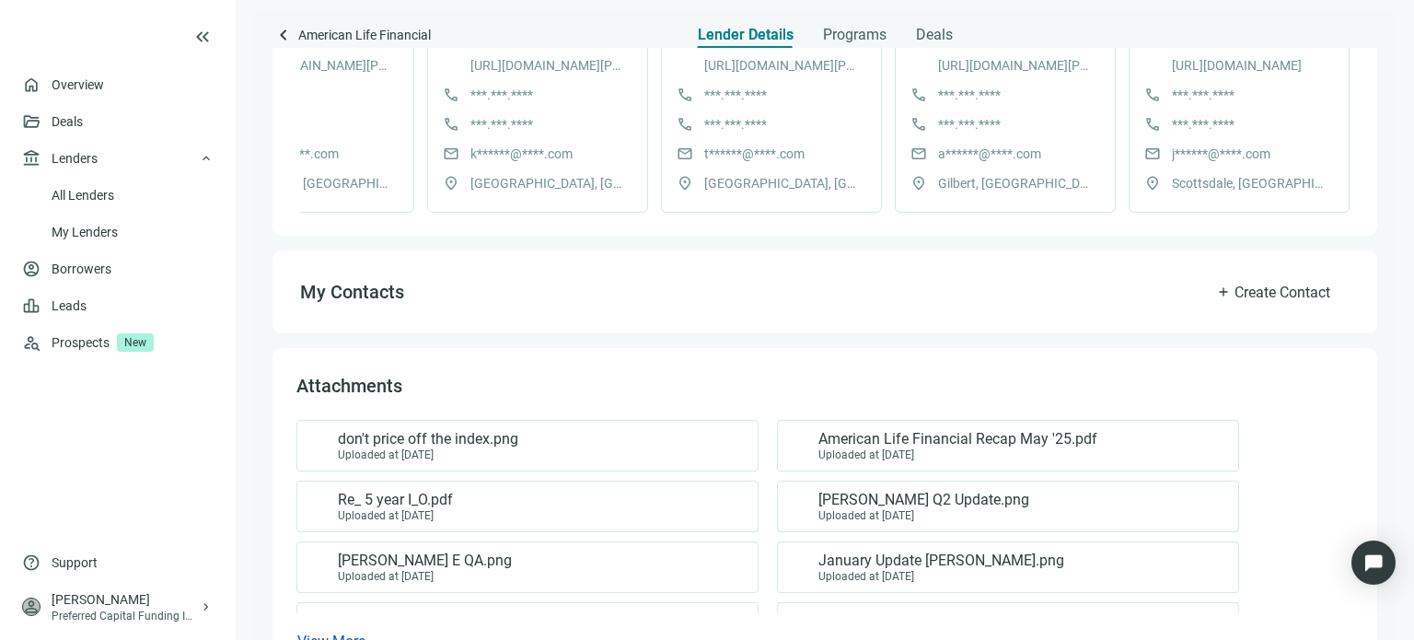
scroll to position [736, 0]
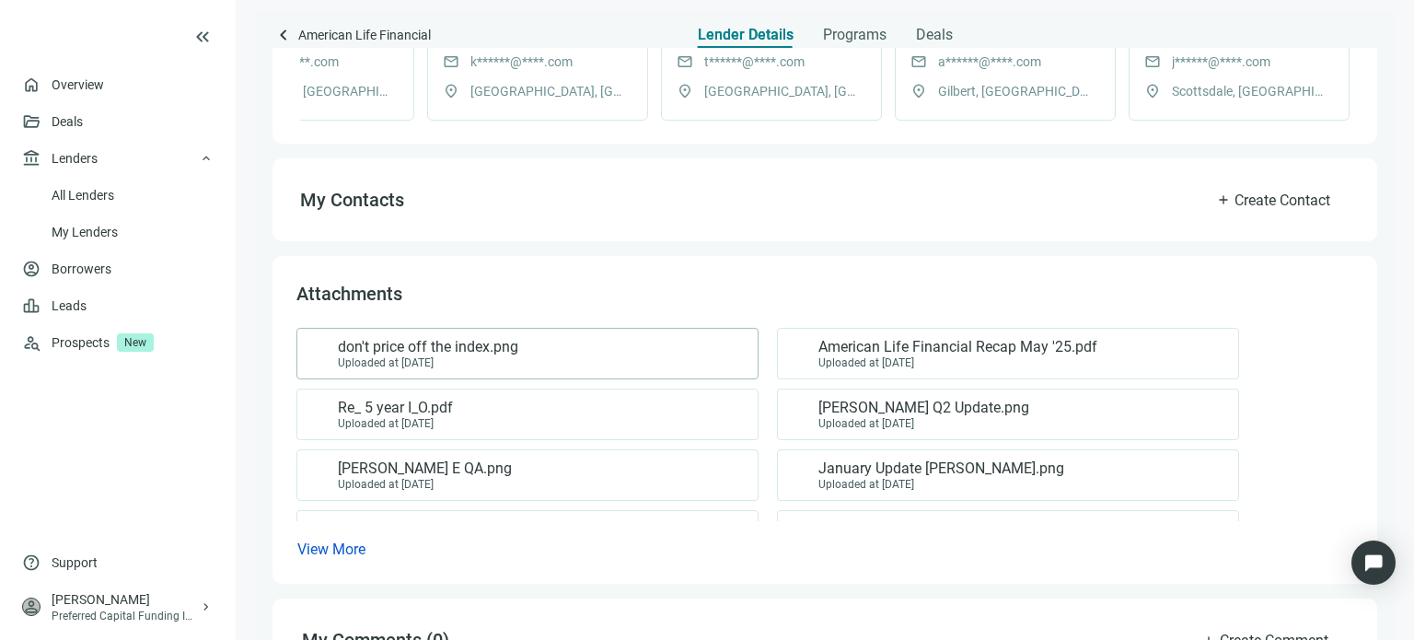
click at [420, 356] on span "don't price off the index.png" at bounding box center [428, 347] width 180 height 18
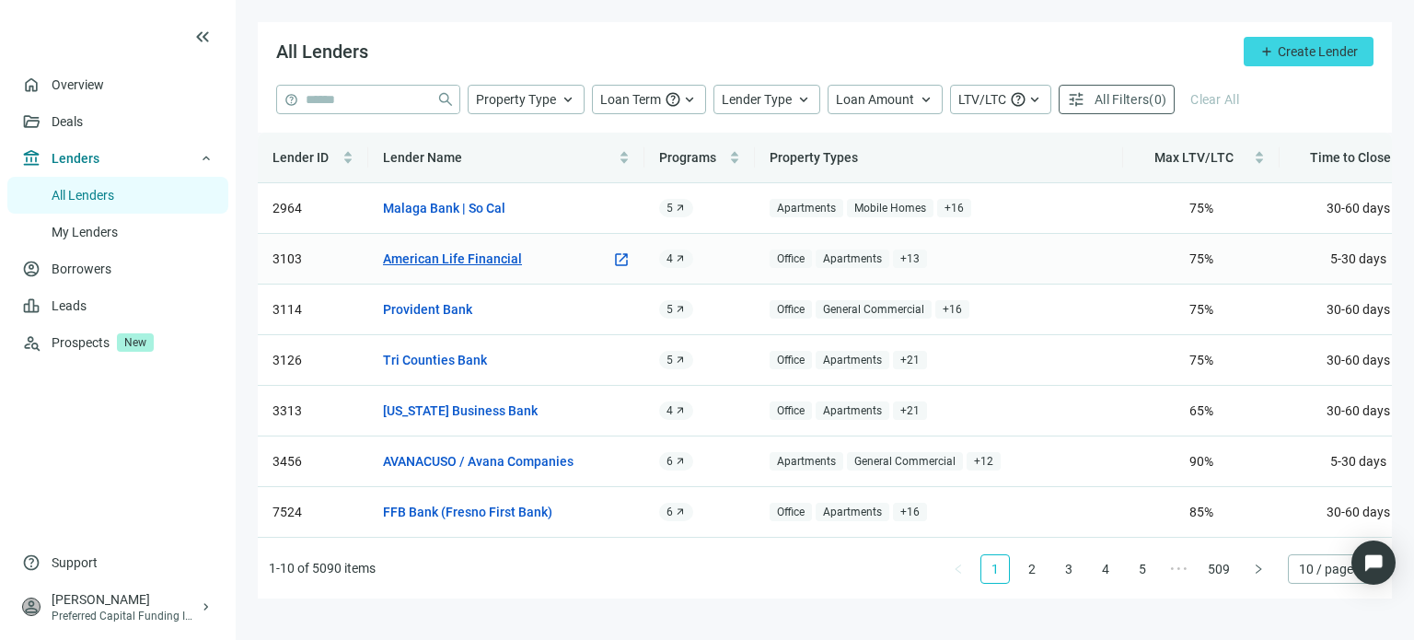
click at [413, 255] on link "American Life Financial" at bounding box center [452, 259] width 139 height 20
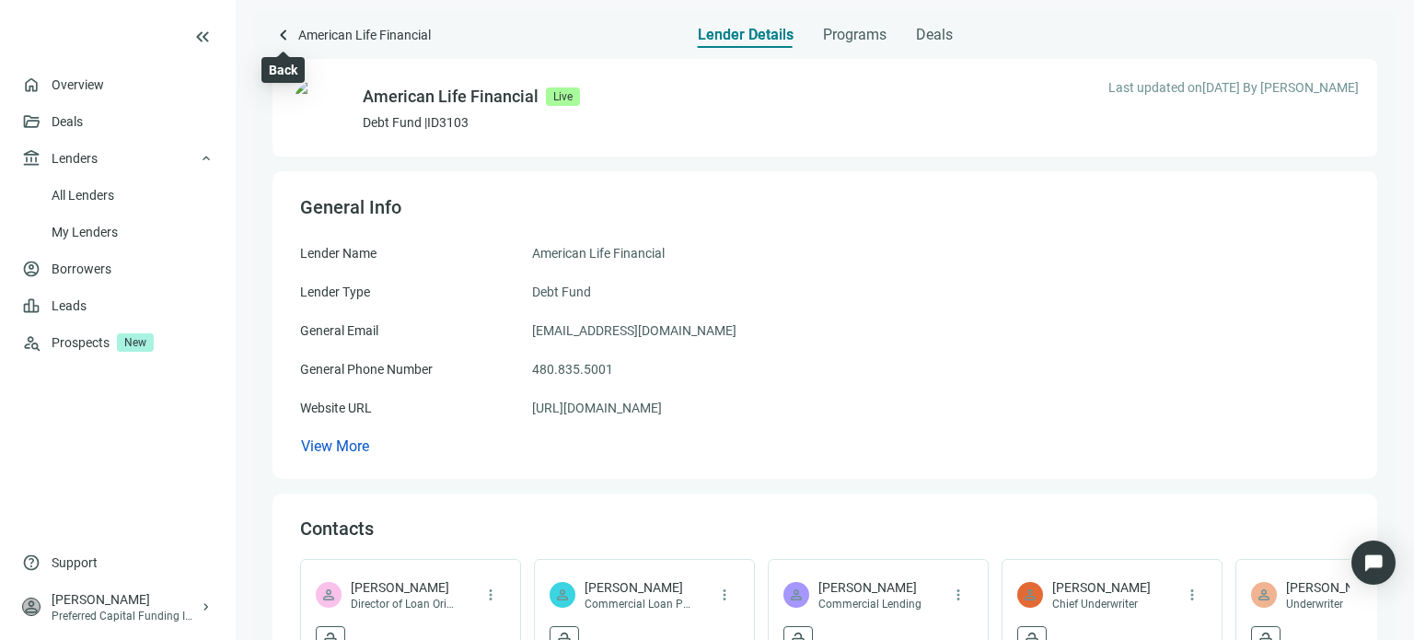
click at [283, 33] on span "keyboard_arrow_left" at bounding box center [283, 35] width 22 height 22
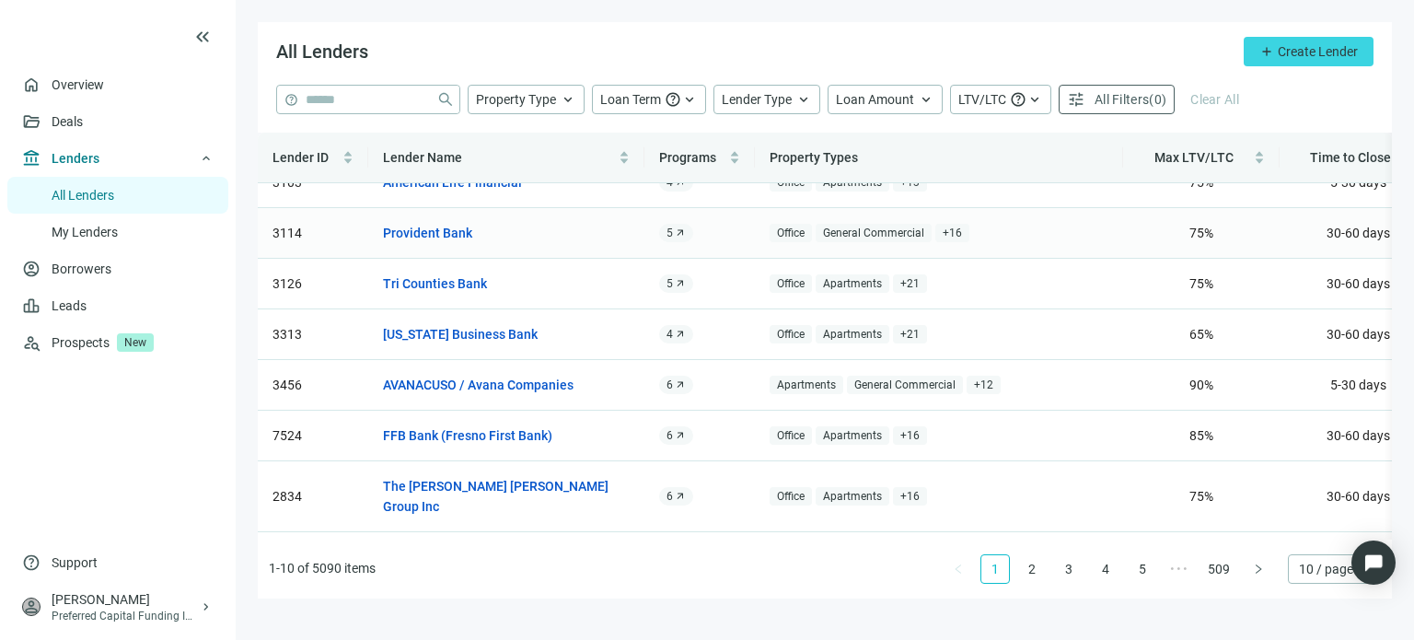
scroll to position [92, 0]
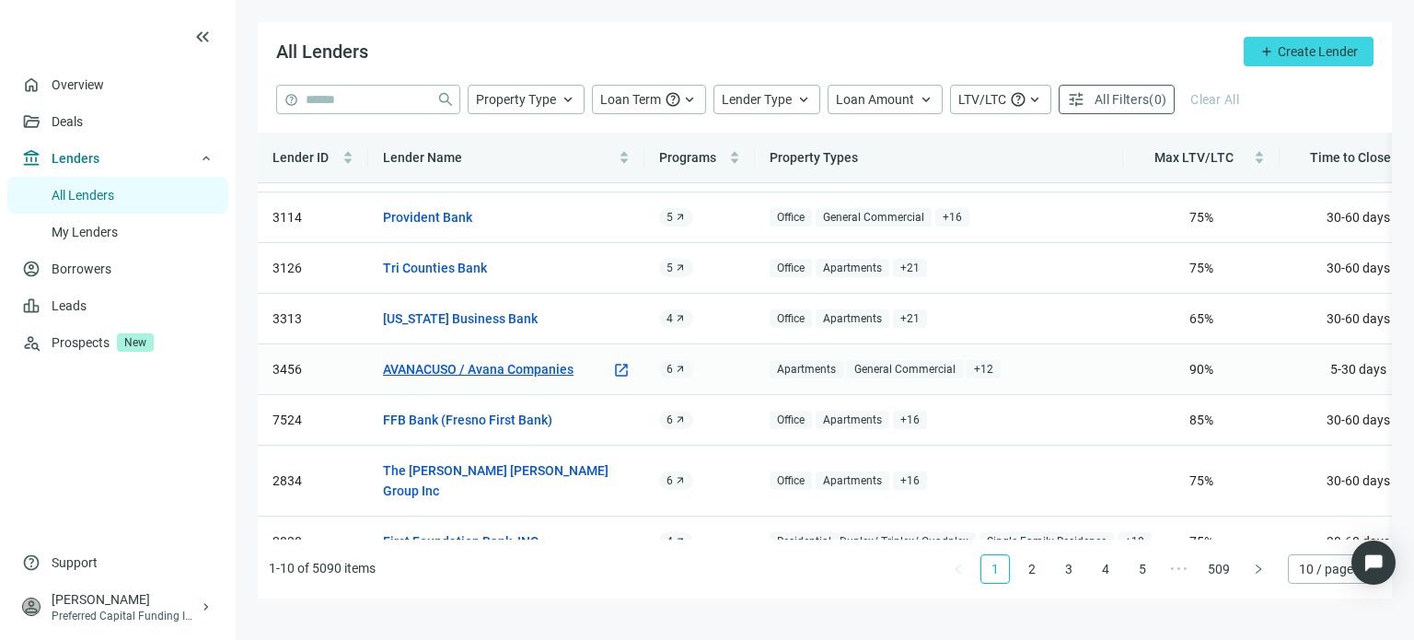
click at [480, 373] on link "AVANACUSO / Avana Companies" at bounding box center [478, 369] width 191 height 20
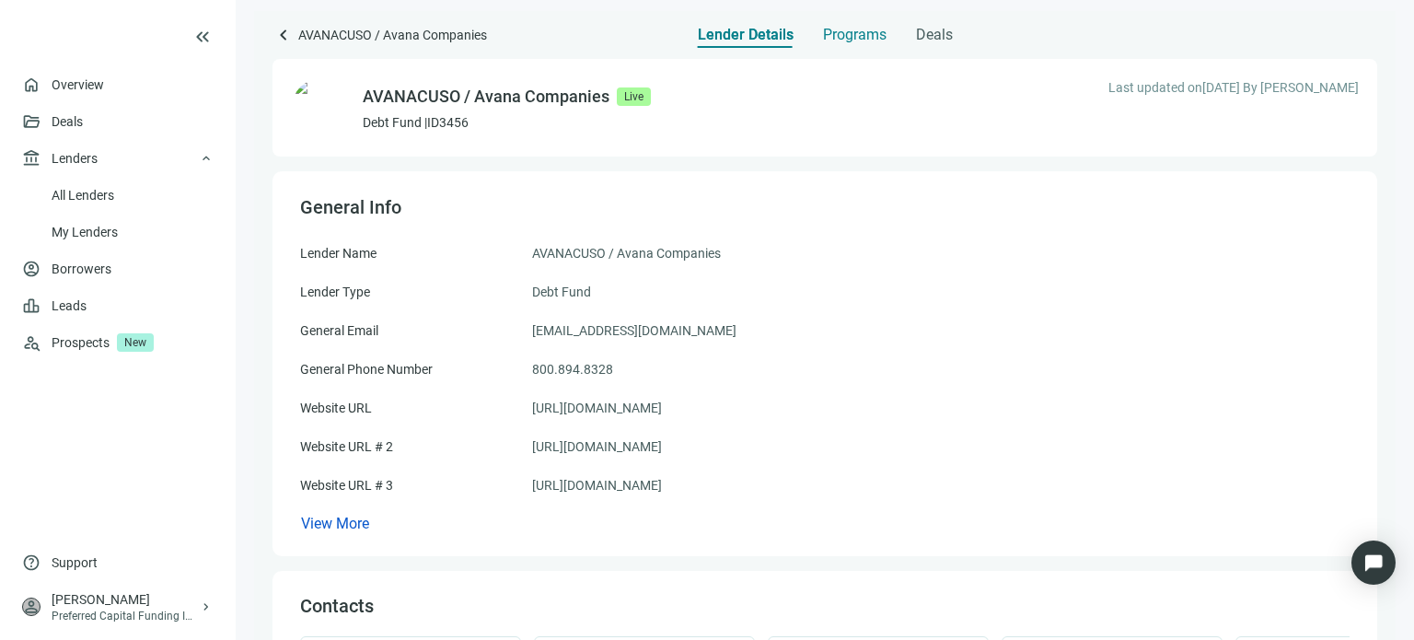
click at [833, 40] on span "Programs" at bounding box center [855, 35] width 64 height 18
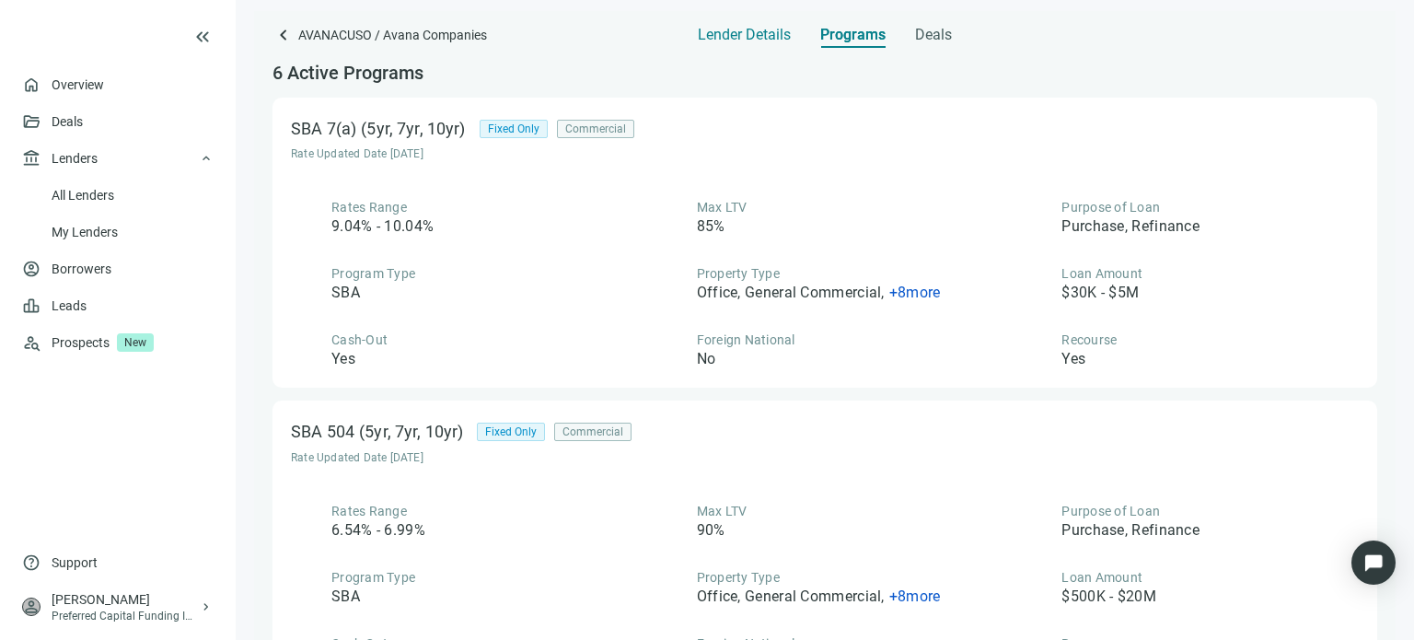
click at [722, 37] on span "Lender Details" at bounding box center [744, 35] width 93 height 18
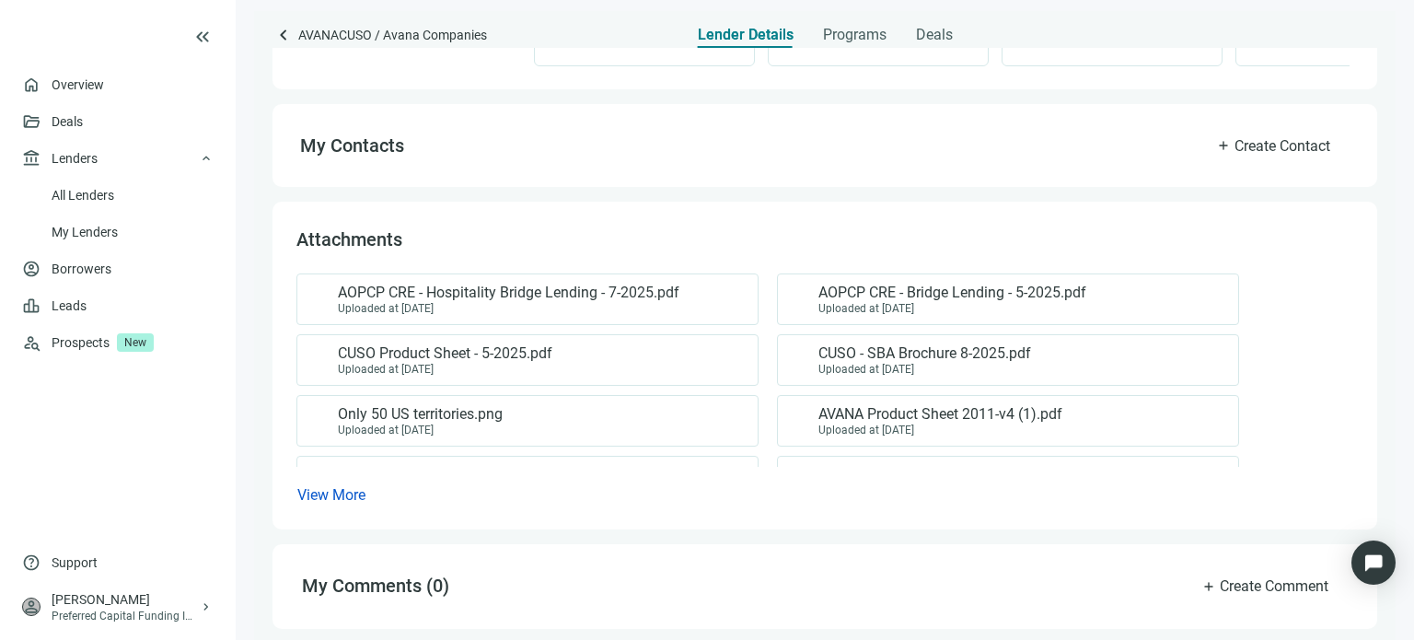
scroll to position [885, 0]
click at [872, 353] on span "CUSO - SBA Brochure 8-2025.pdf" at bounding box center [924, 353] width 213 height 18
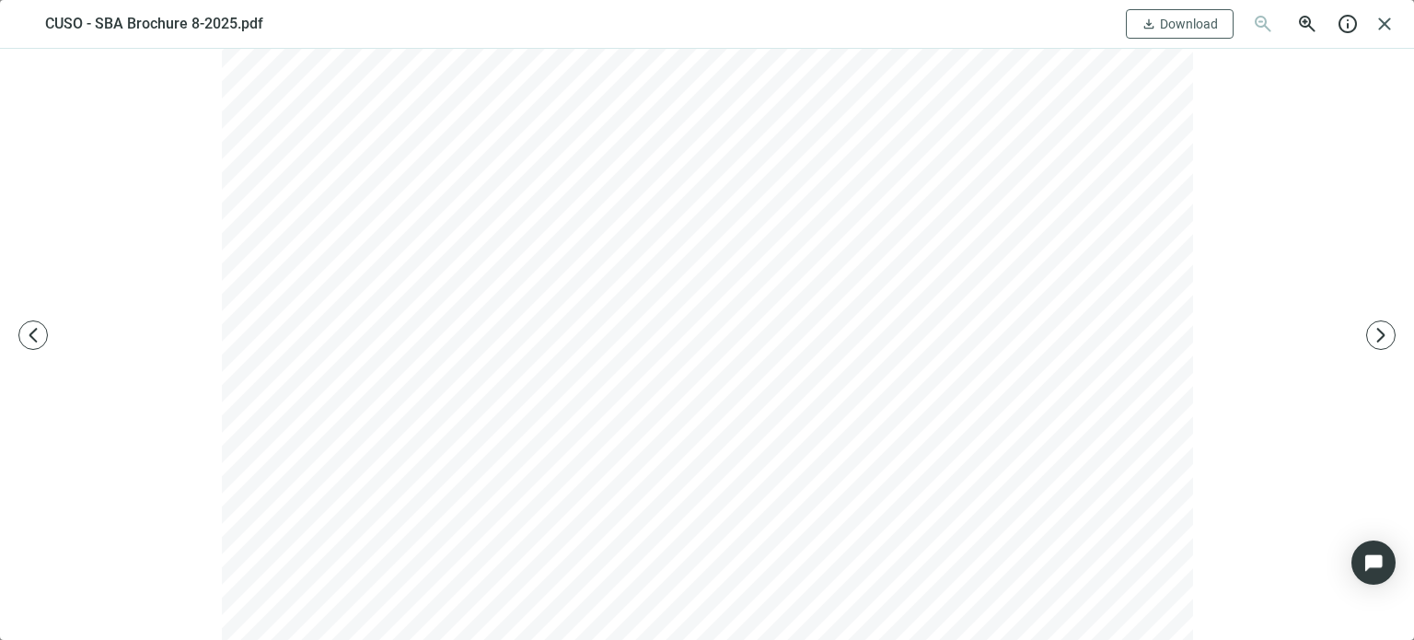
scroll to position [0, 0]
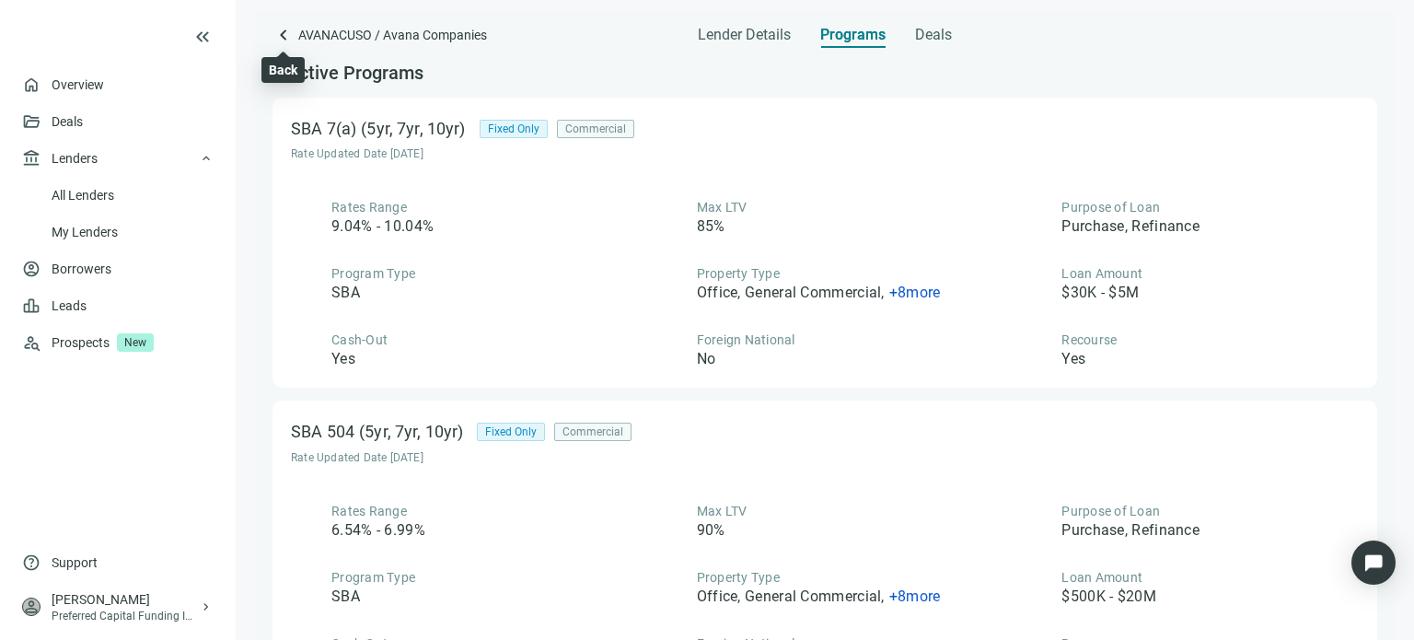
click at [287, 33] on span "keyboard_arrow_left" at bounding box center [283, 35] width 22 height 22
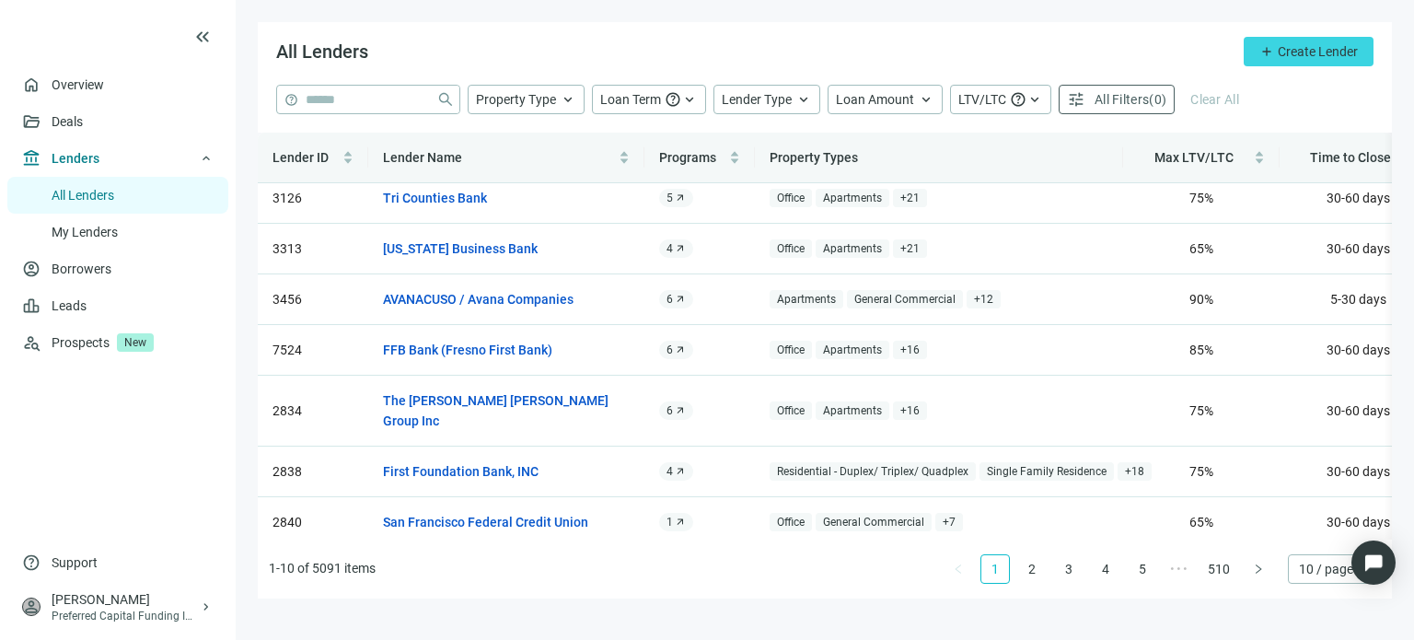
scroll to position [166, 0]
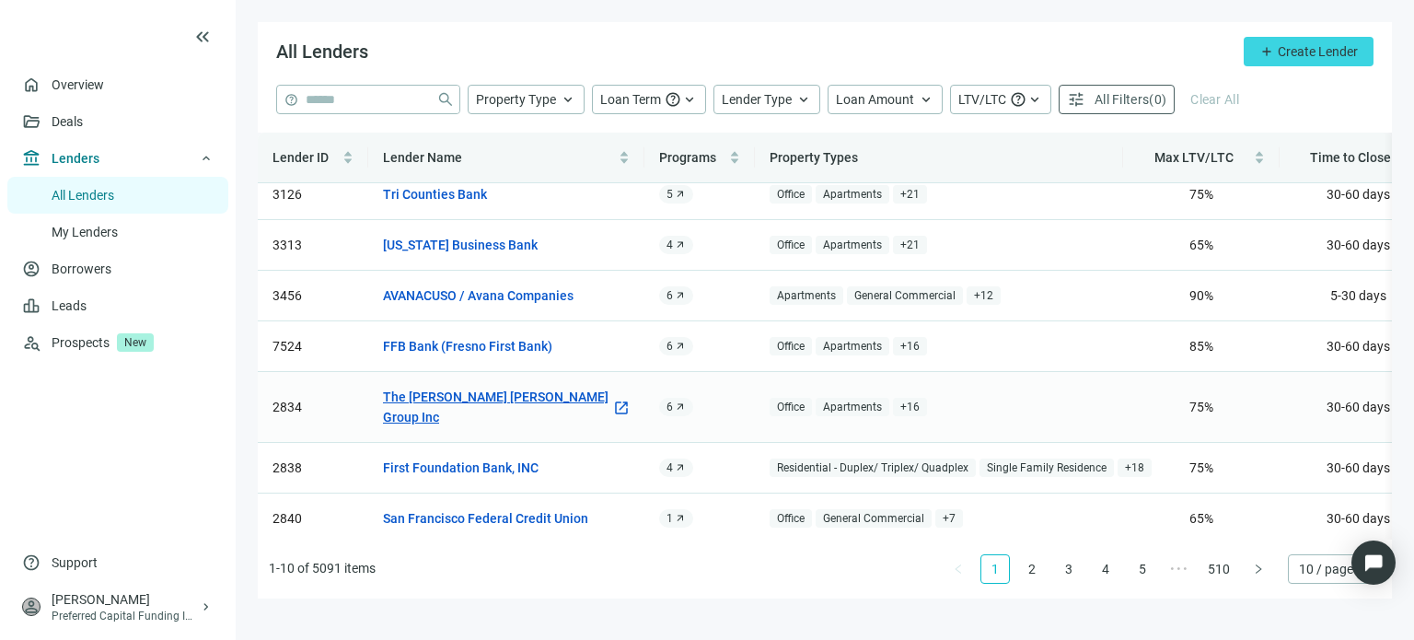
click at [486, 396] on link "The [PERSON_NAME] [PERSON_NAME] Group Inc" at bounding box center [497, 407] width 228 height 40
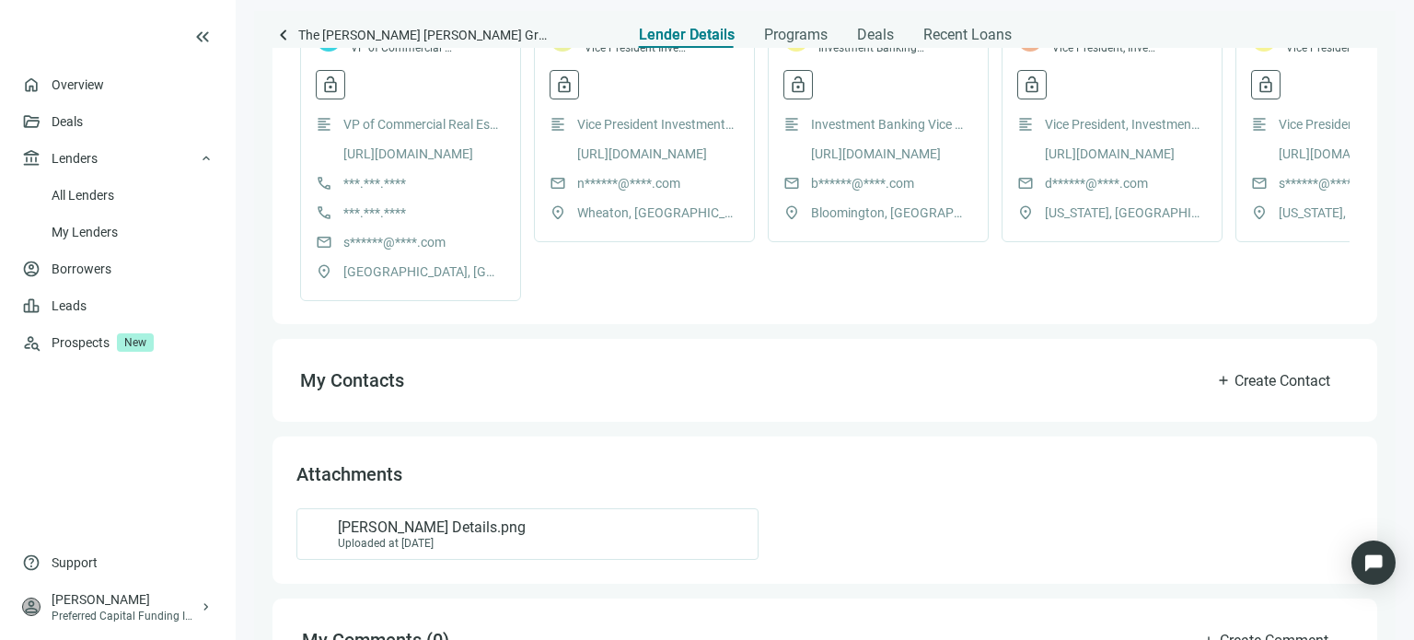
scroll to position [627, 0]
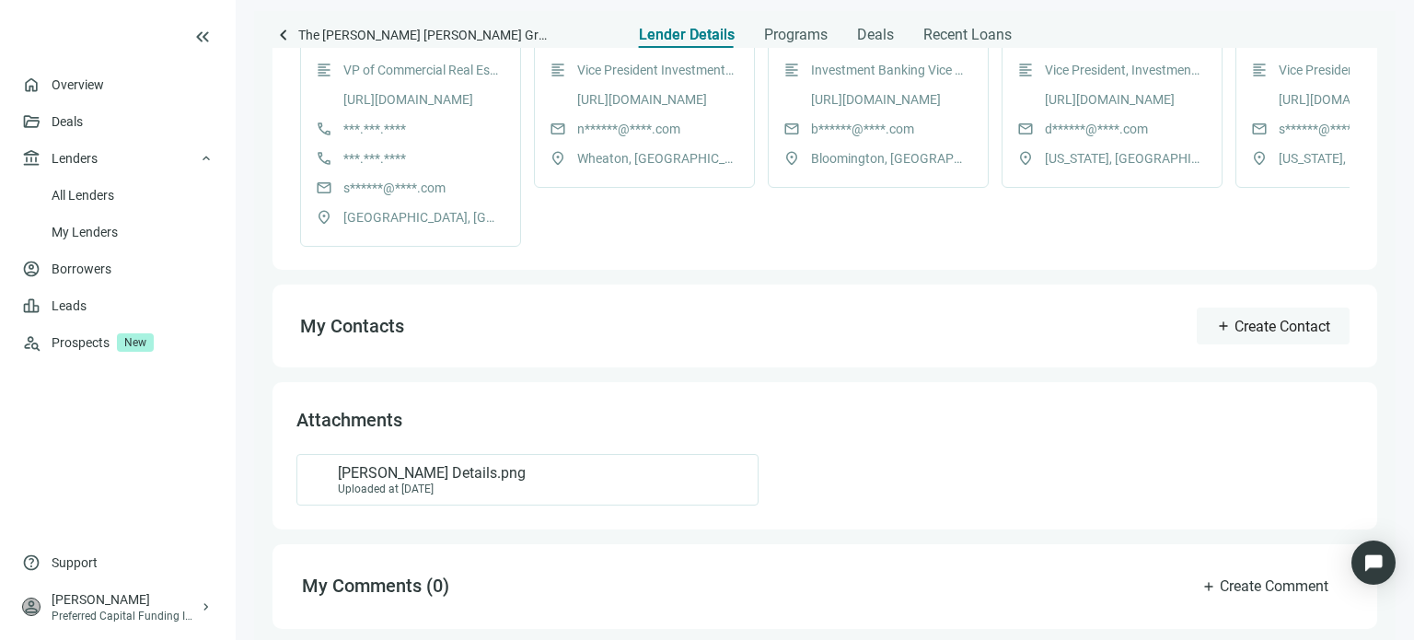
click at [1234, 324] on span "Create Contact" at bounding box center [1282, 326] width 96 height 17
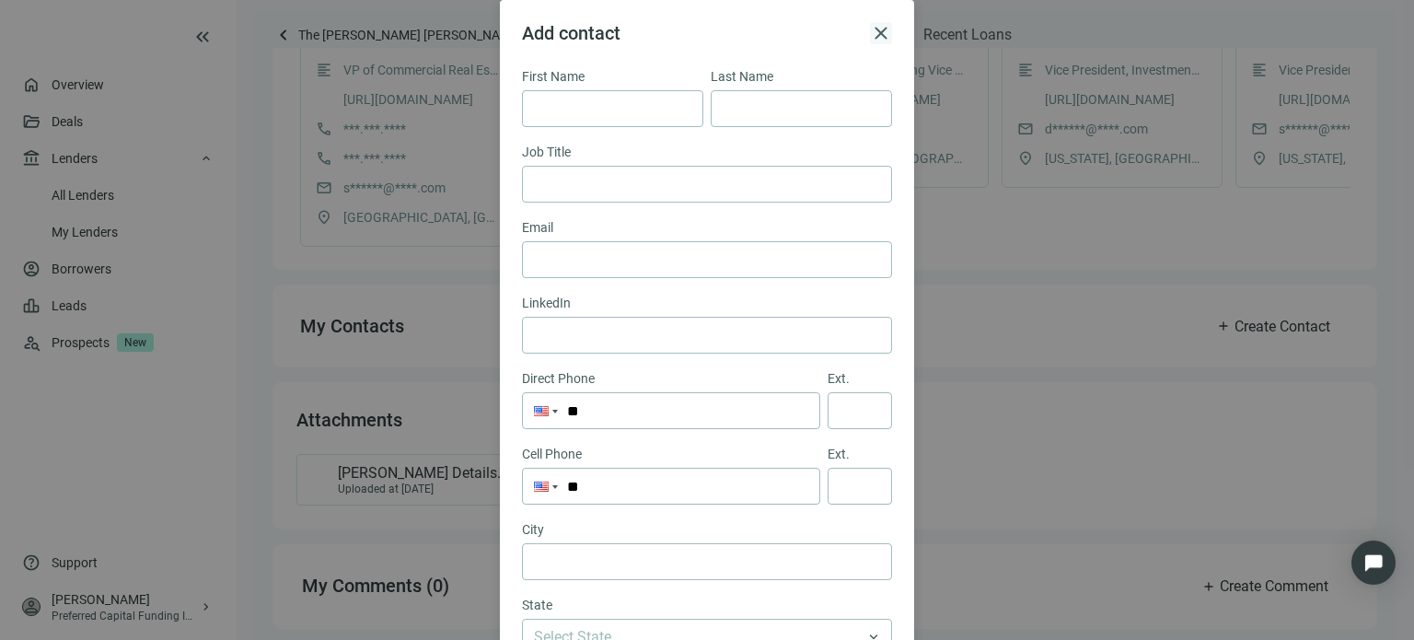
click at [873, 34] on span "close" at bounding box center [881, 33] width 22 height 22
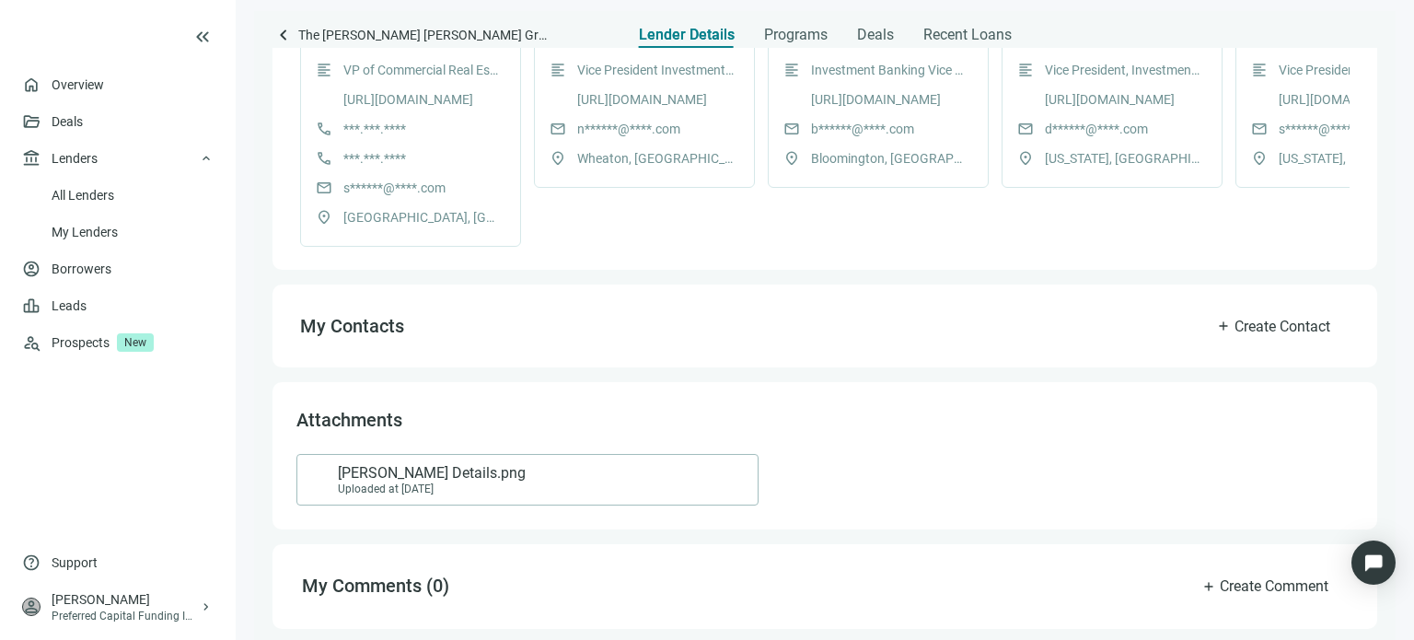
click at [468, 481] on span "[PERSON_NAME] Details.png" at bounding box center [432, 473] width 188 height 18
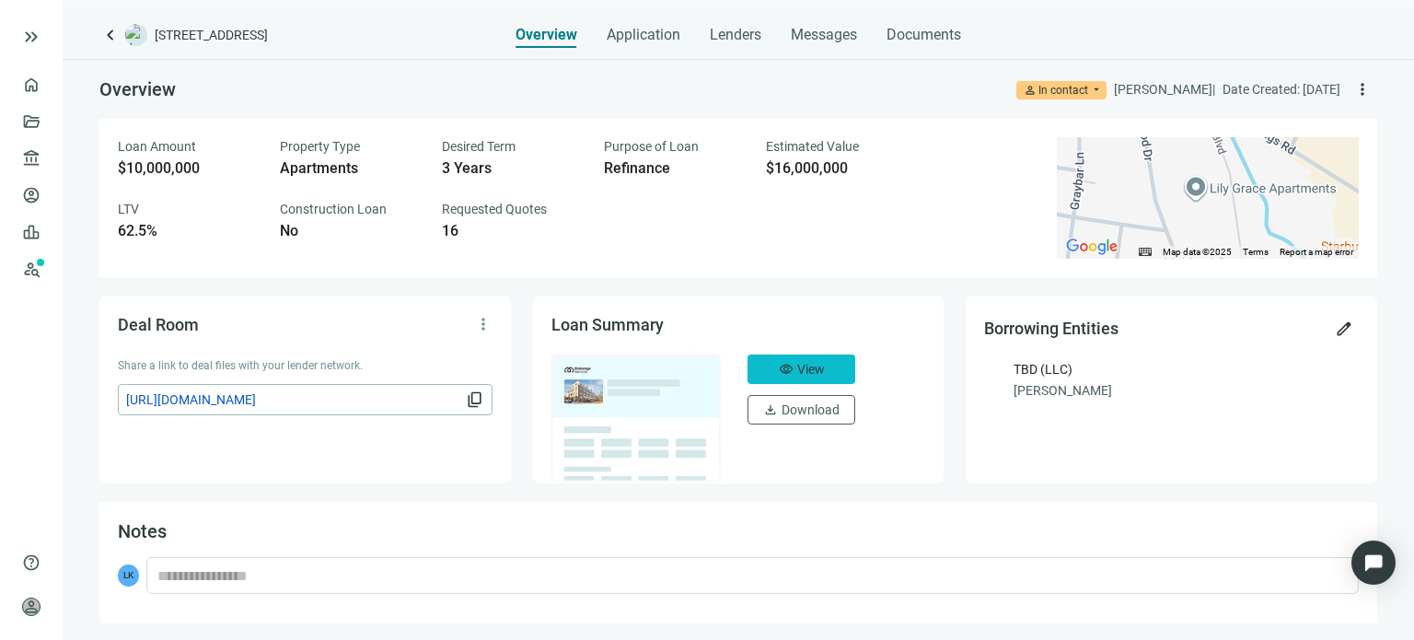
click at [798, 364] on span "View" at bounding box center [811, 369] width 28 height 15
